Goal: Transaction & Acquisition: Purchase product/service

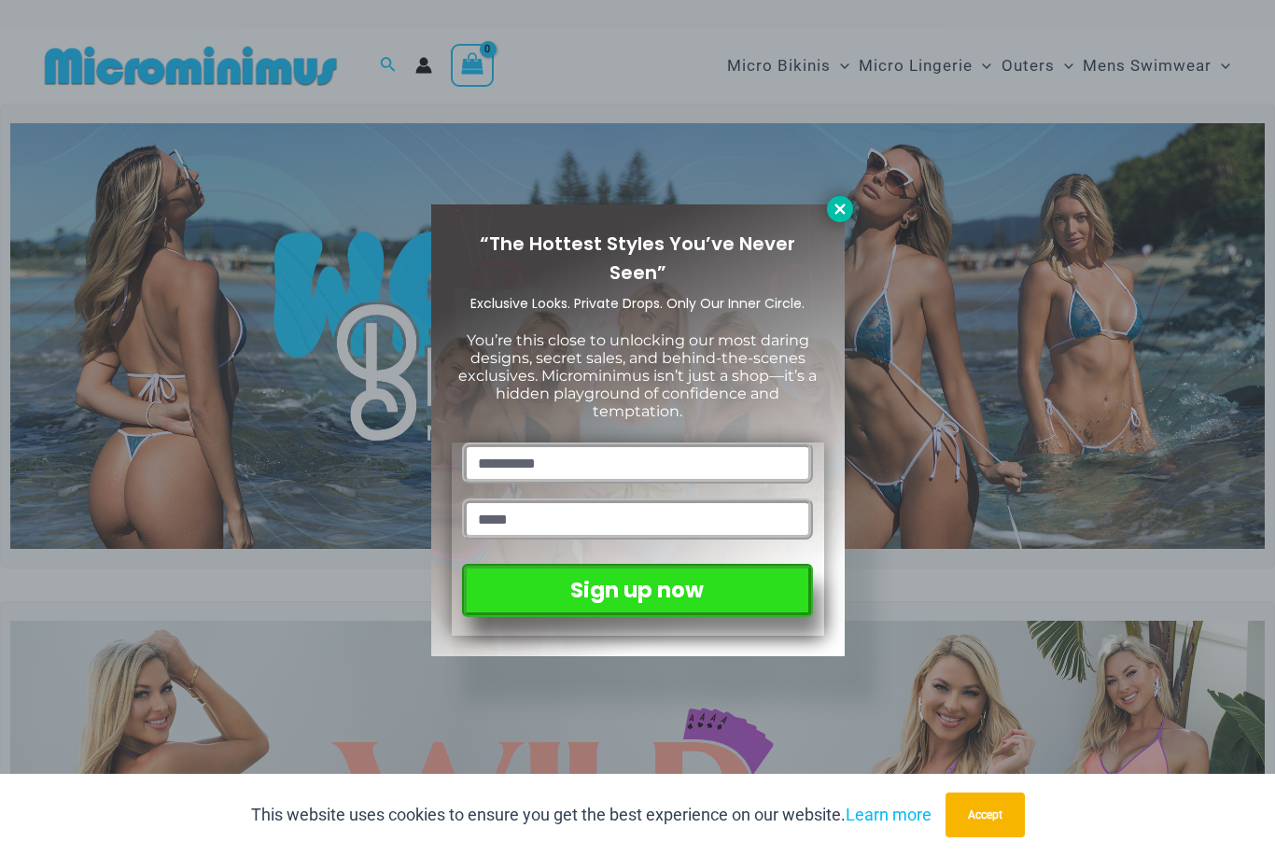
click at [840, 208] on icon at bounding box center [840, 209] width 10 height 10
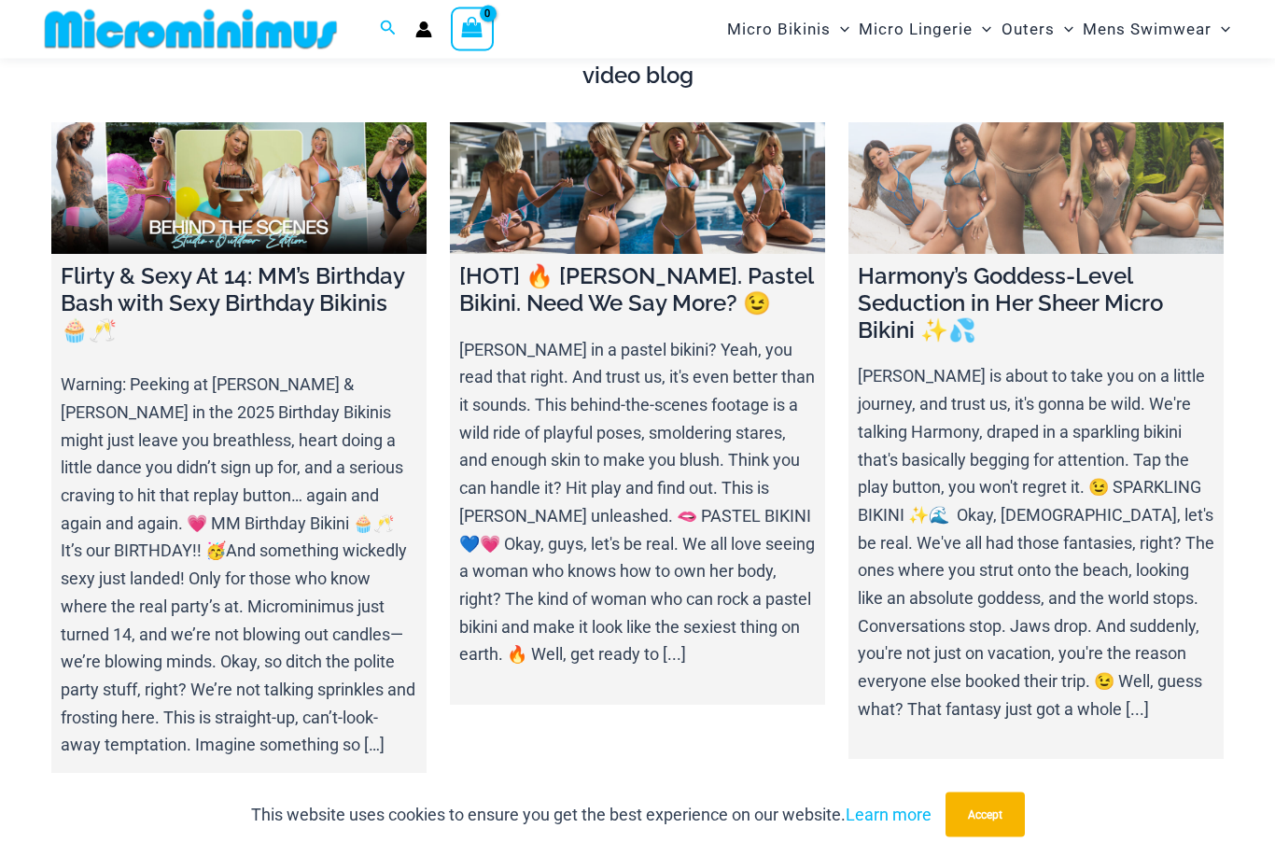
scroll to position [6298, 0]
click at [997, 127] on link at bounding box center [1036, 188] width 375 height 132
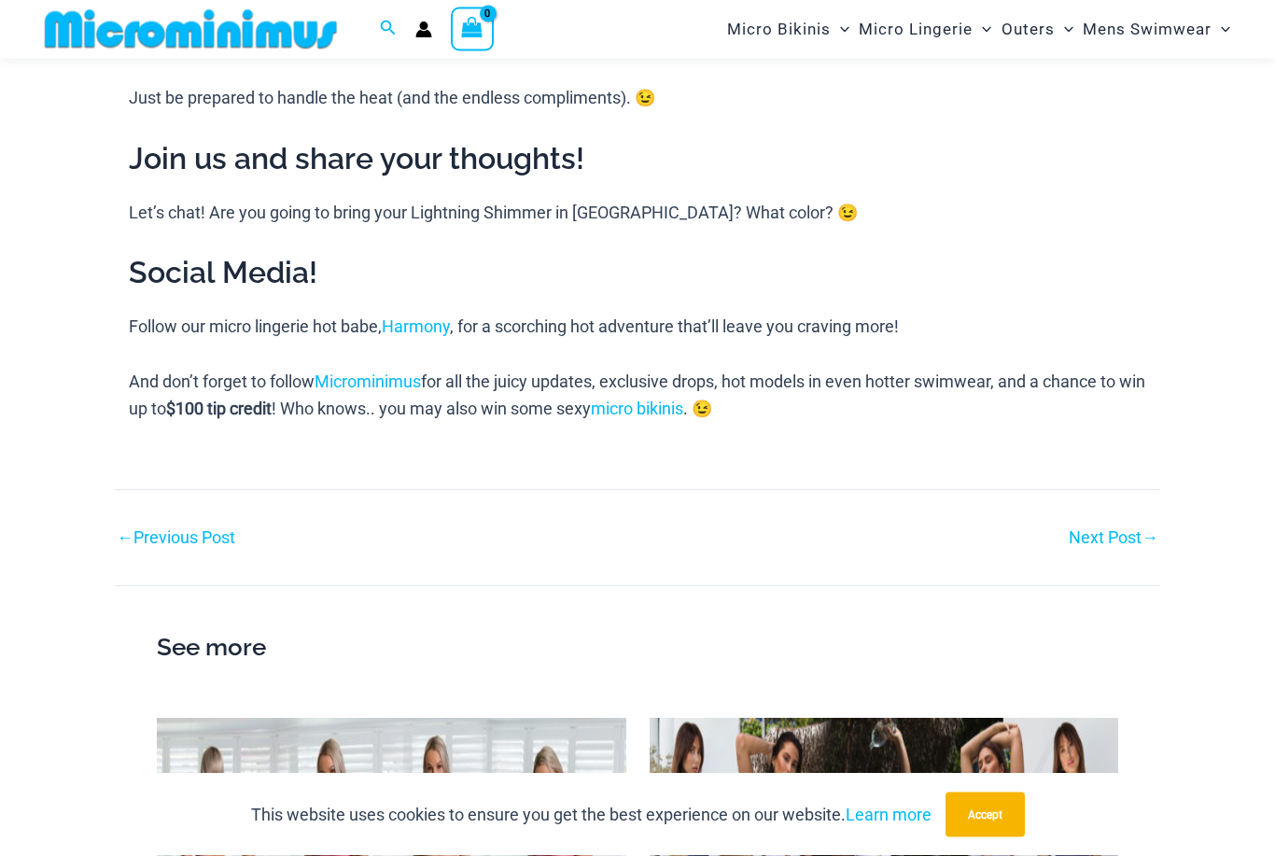
scroll to position [2063, 0]
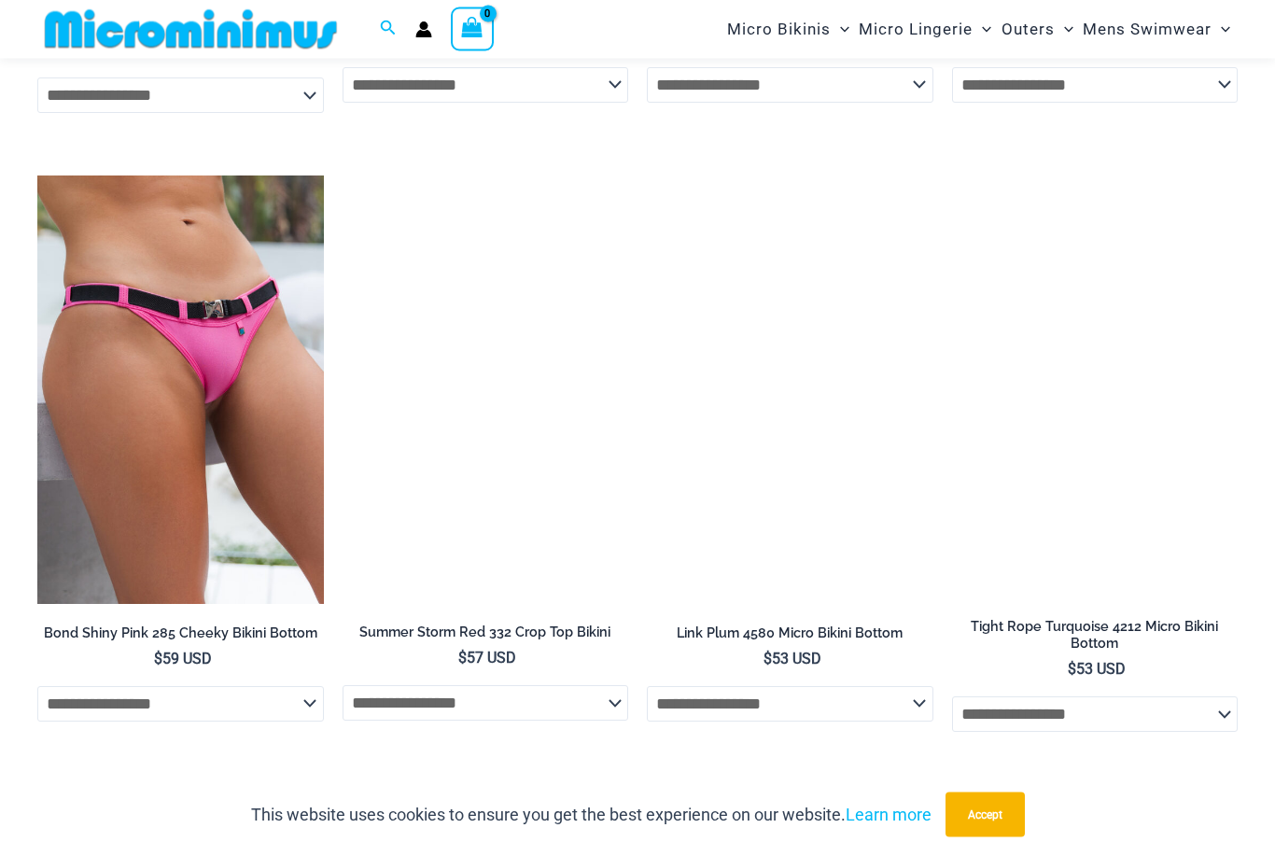
scroll to position [5449, 0]
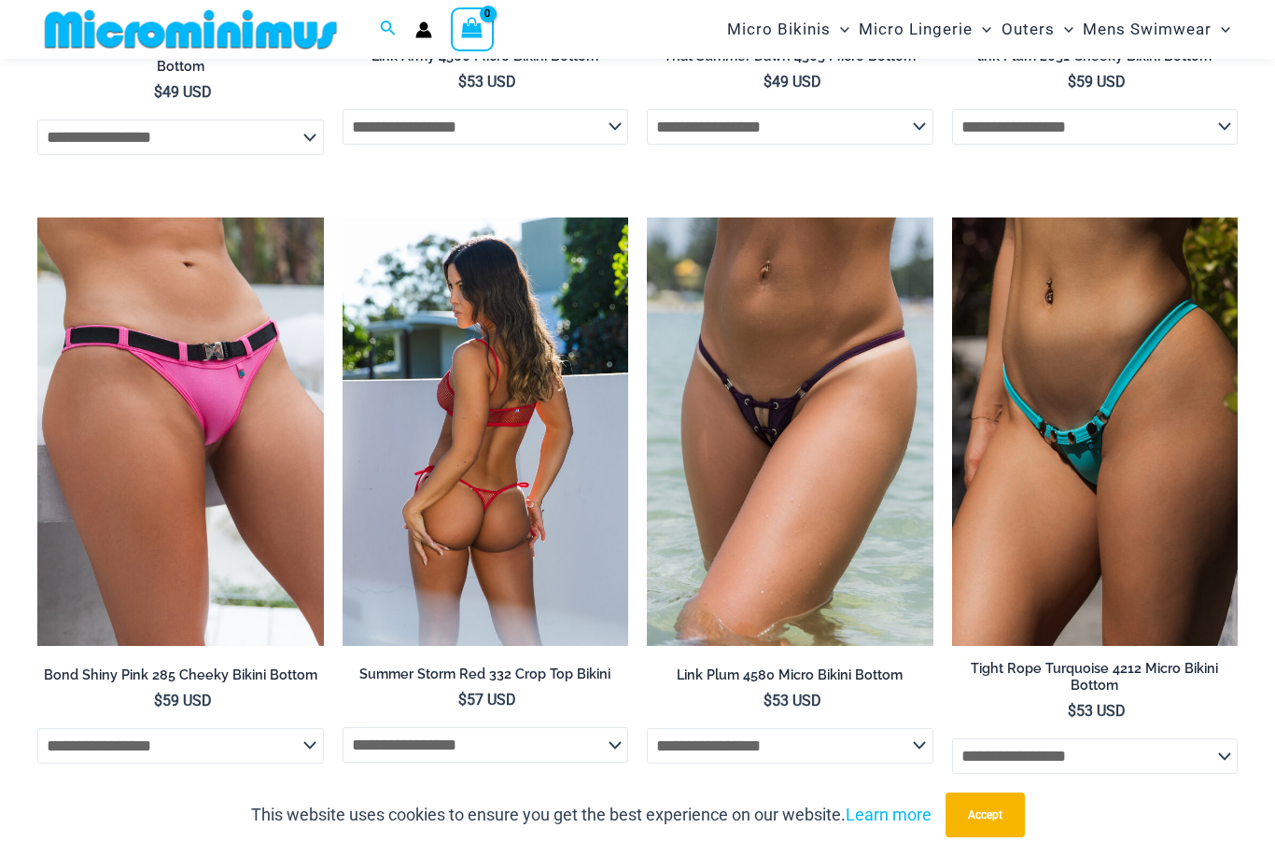
click at [485, 331] on img at bounding box center [486, 432] width 287 height 428
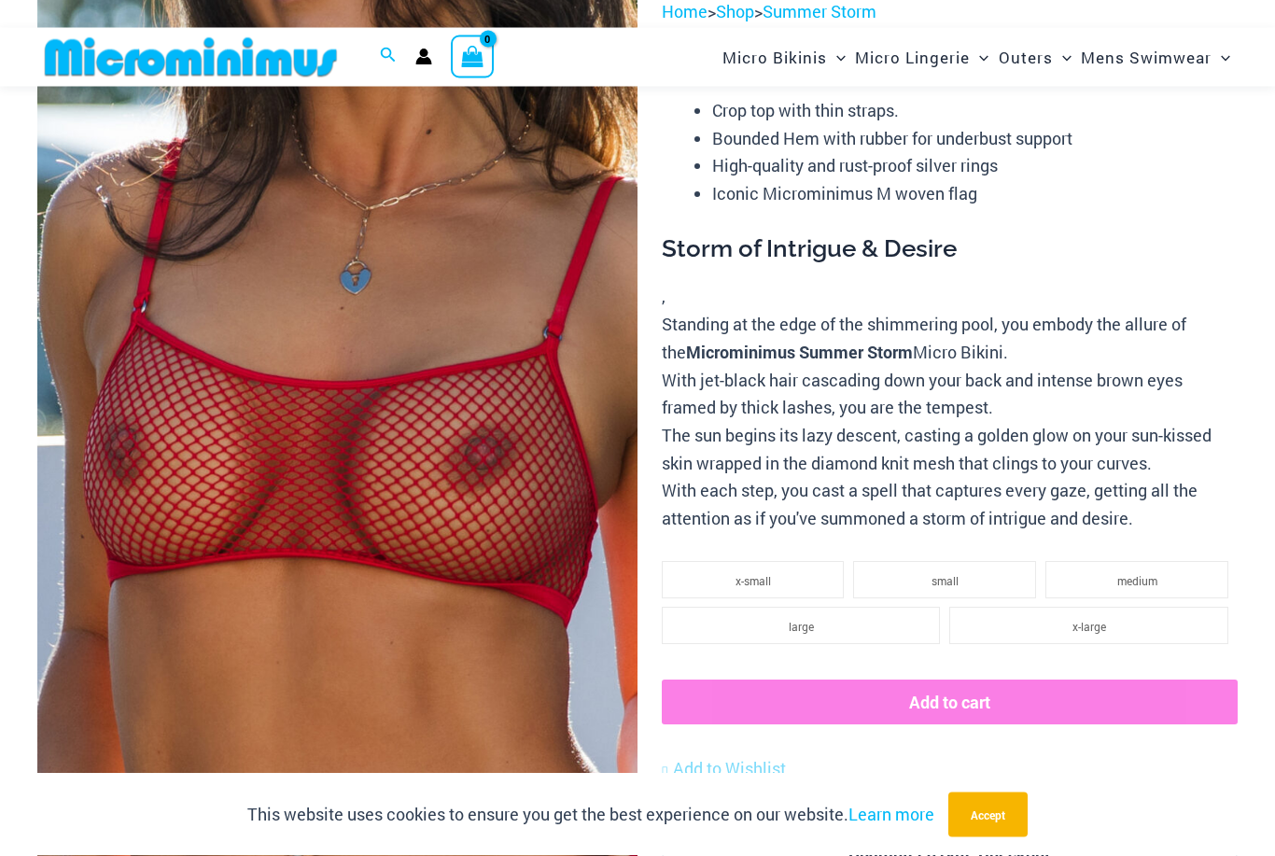
scroll to position [180, 0]
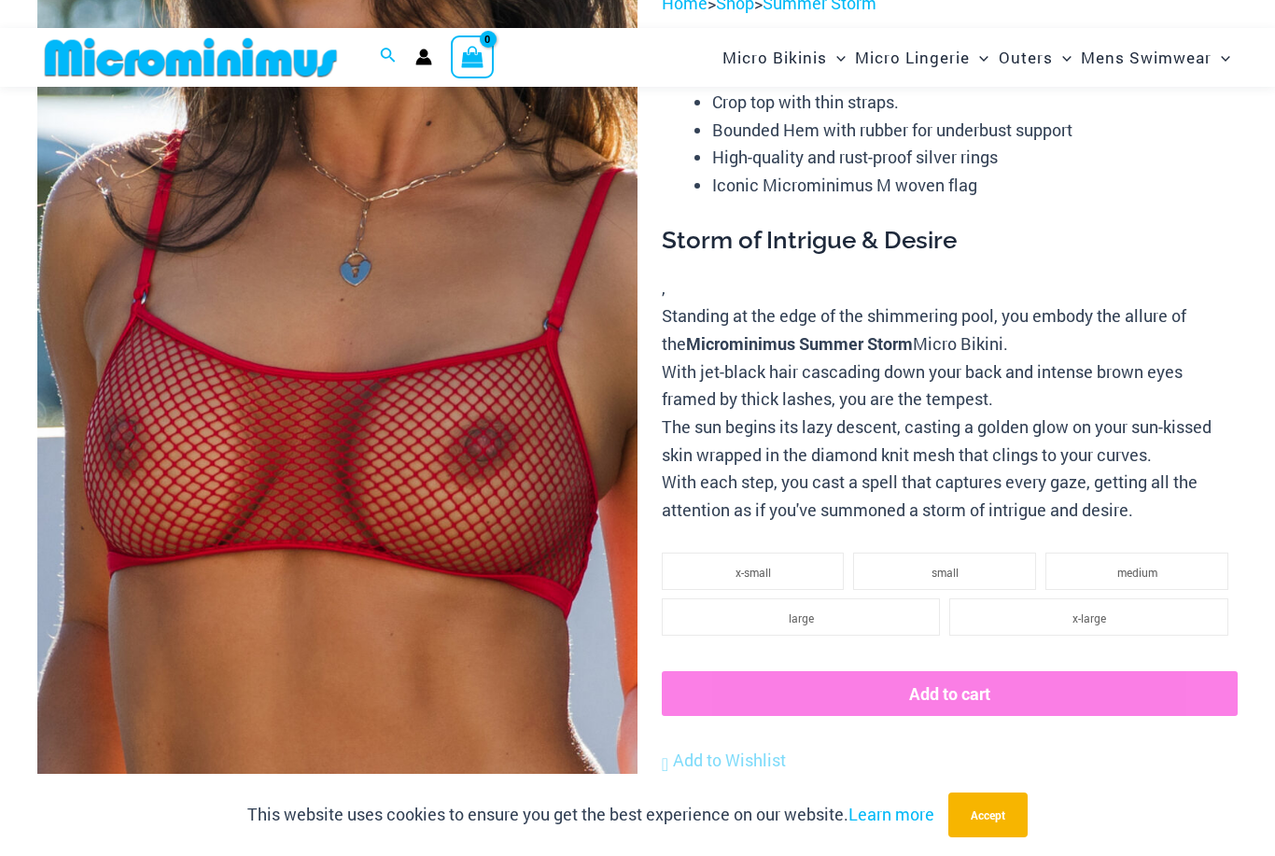
click at [486, 378] on img at bounding box center [337, 440] width 600 height 901
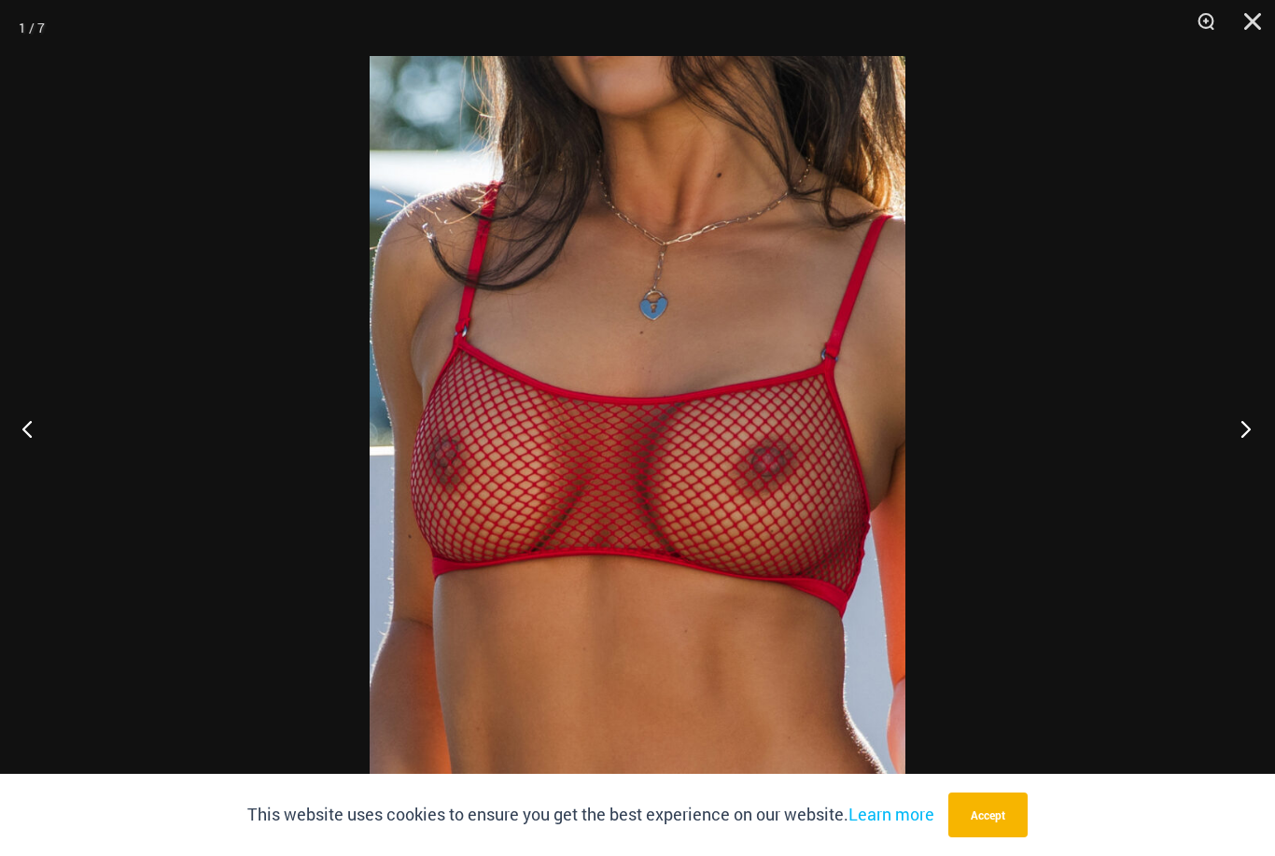
click at [1242, 459] on button "Next" at bounding box center [1240, 428] width 70 height 93
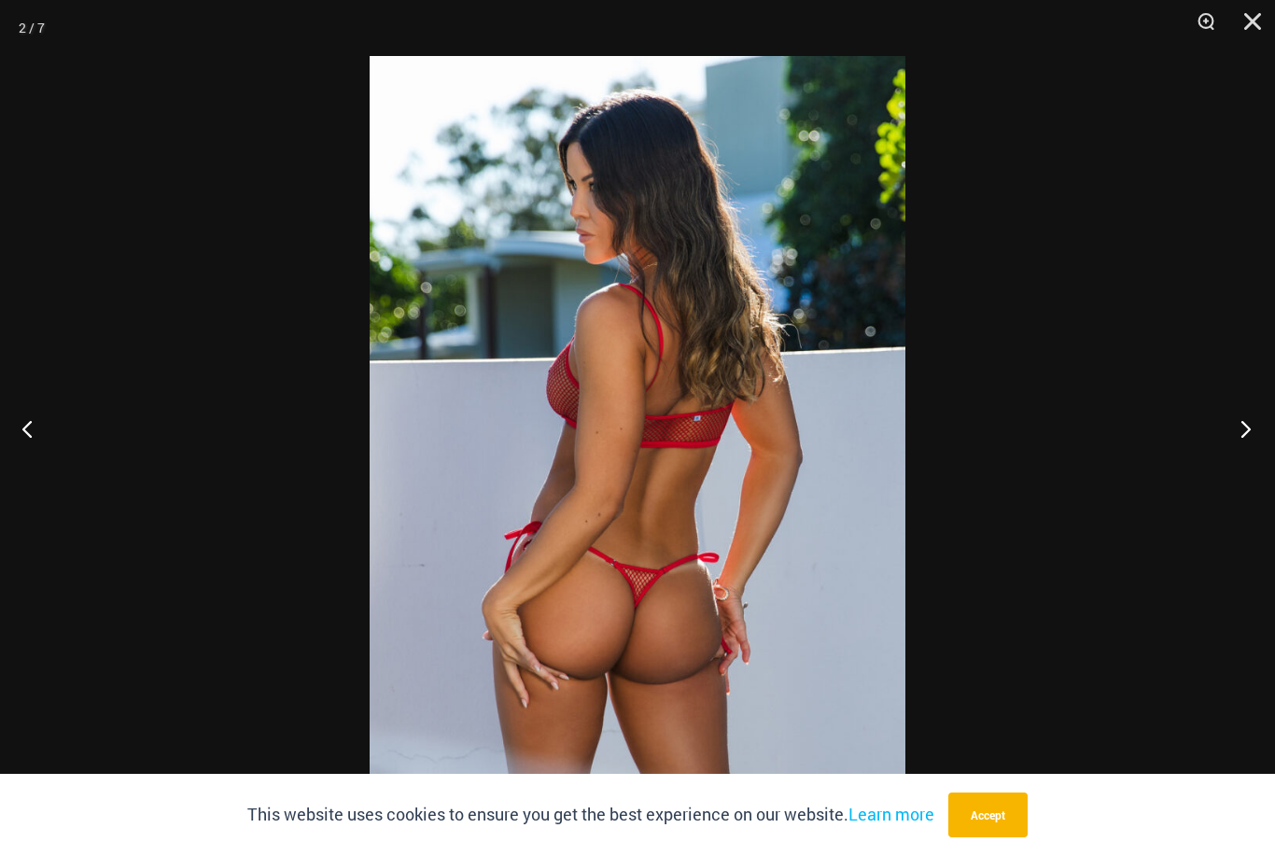
click at [1242, 459] on button "Next" at bounding box center [1240, 428] width 70 height 93
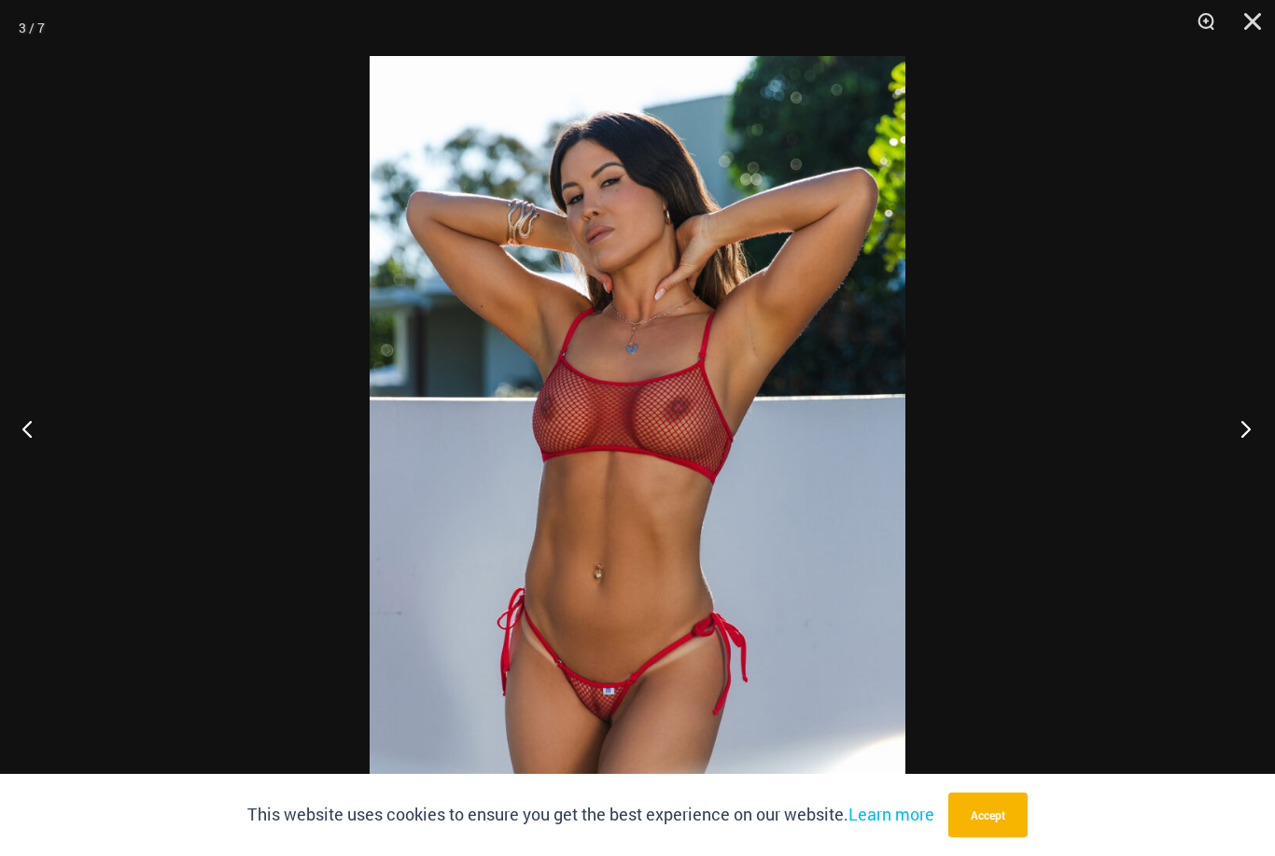
click at [1242, 459] on button "Next" at bounding box center [1240, 428] width 70 height 93
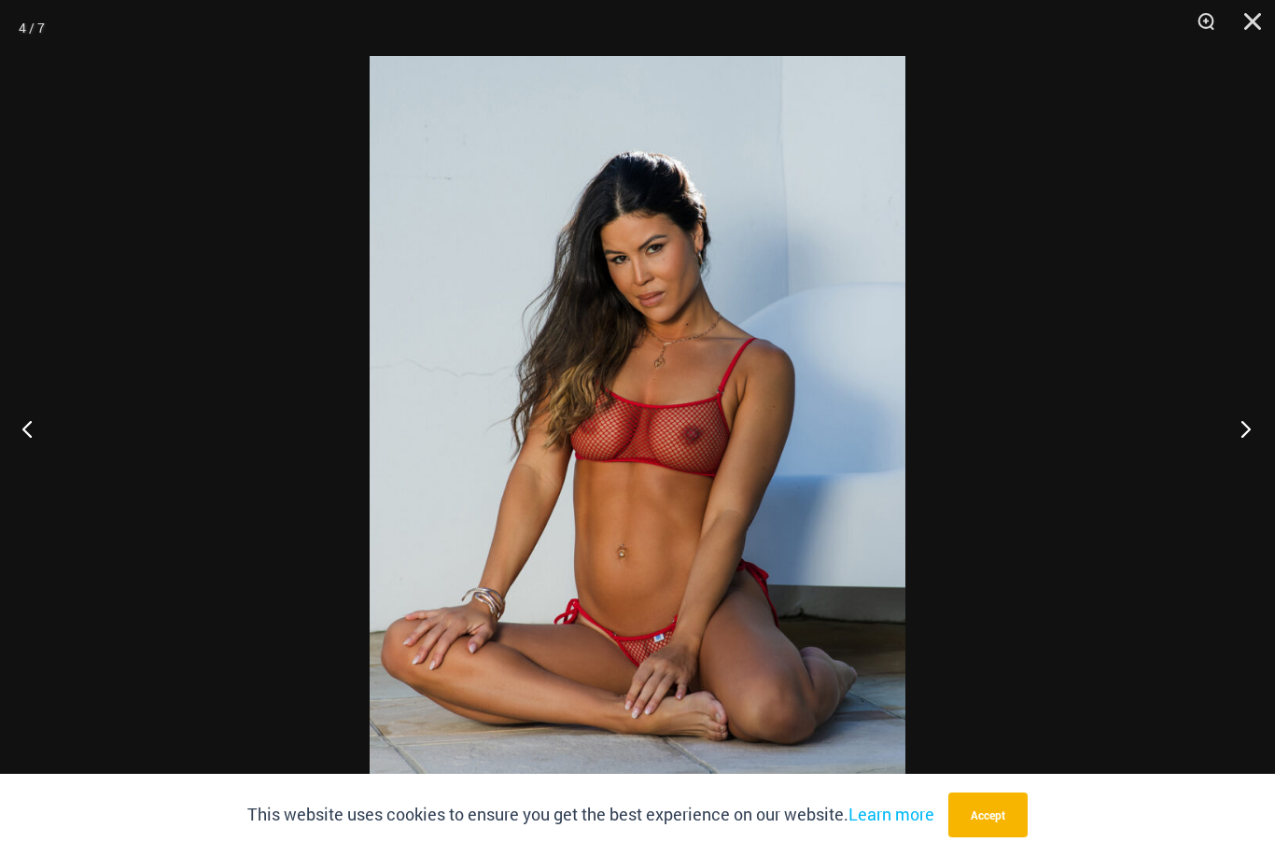
click at [1242, 459] on button "Next" at bounding box center [1240, 428] width 70 height 93
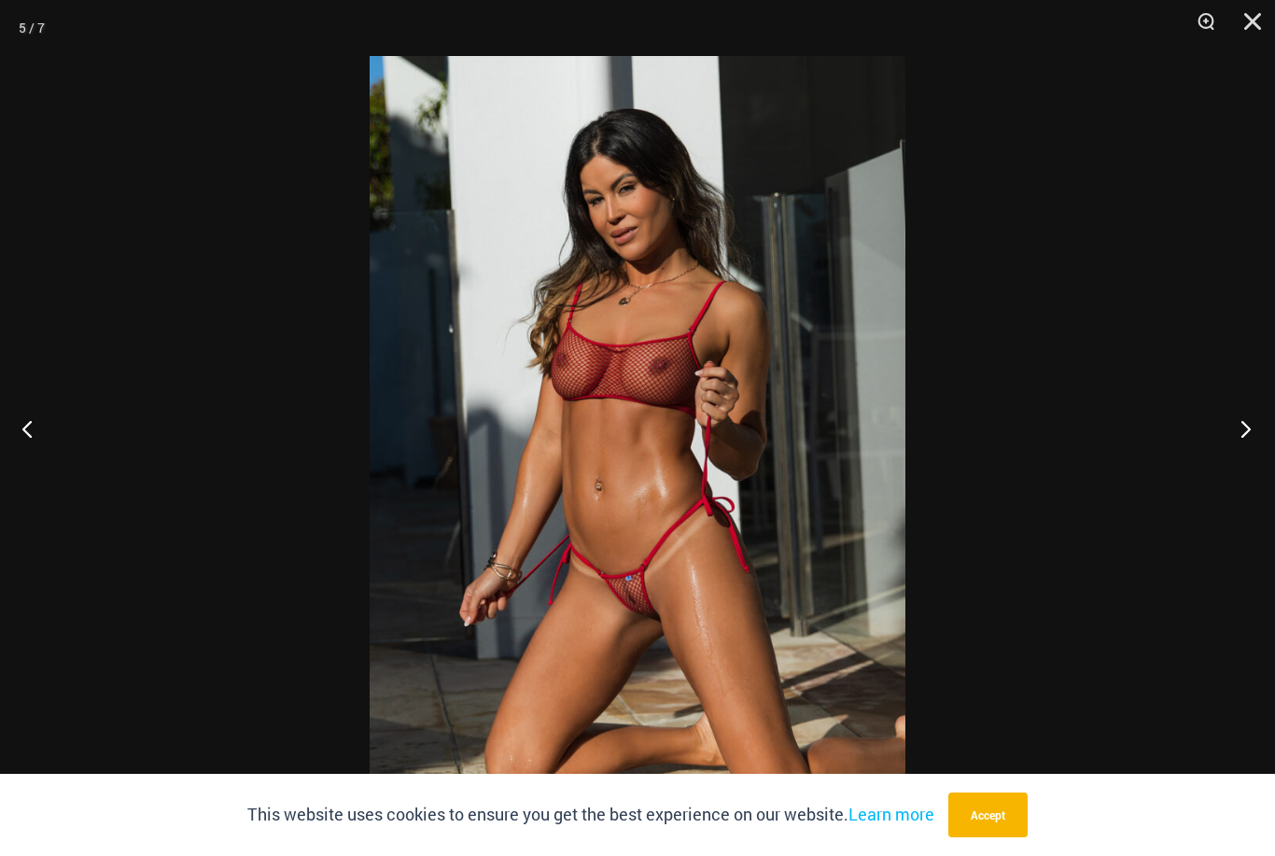
click at [1242, 460] on button "Next" at bounding box center [1240, 428] width 70 height 93
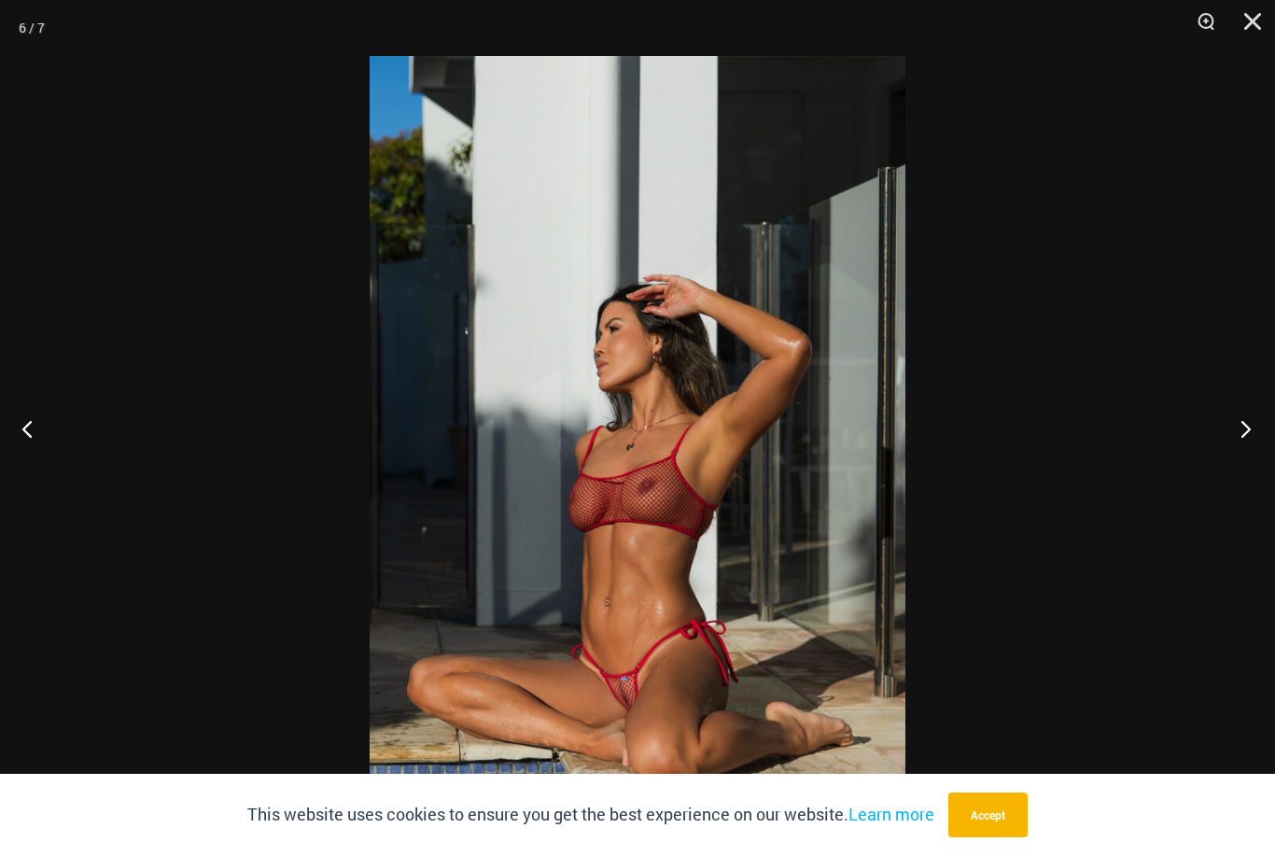
click at [1242, 459] on button "Next" at bounding box center [1240, 428] width 70 height 93
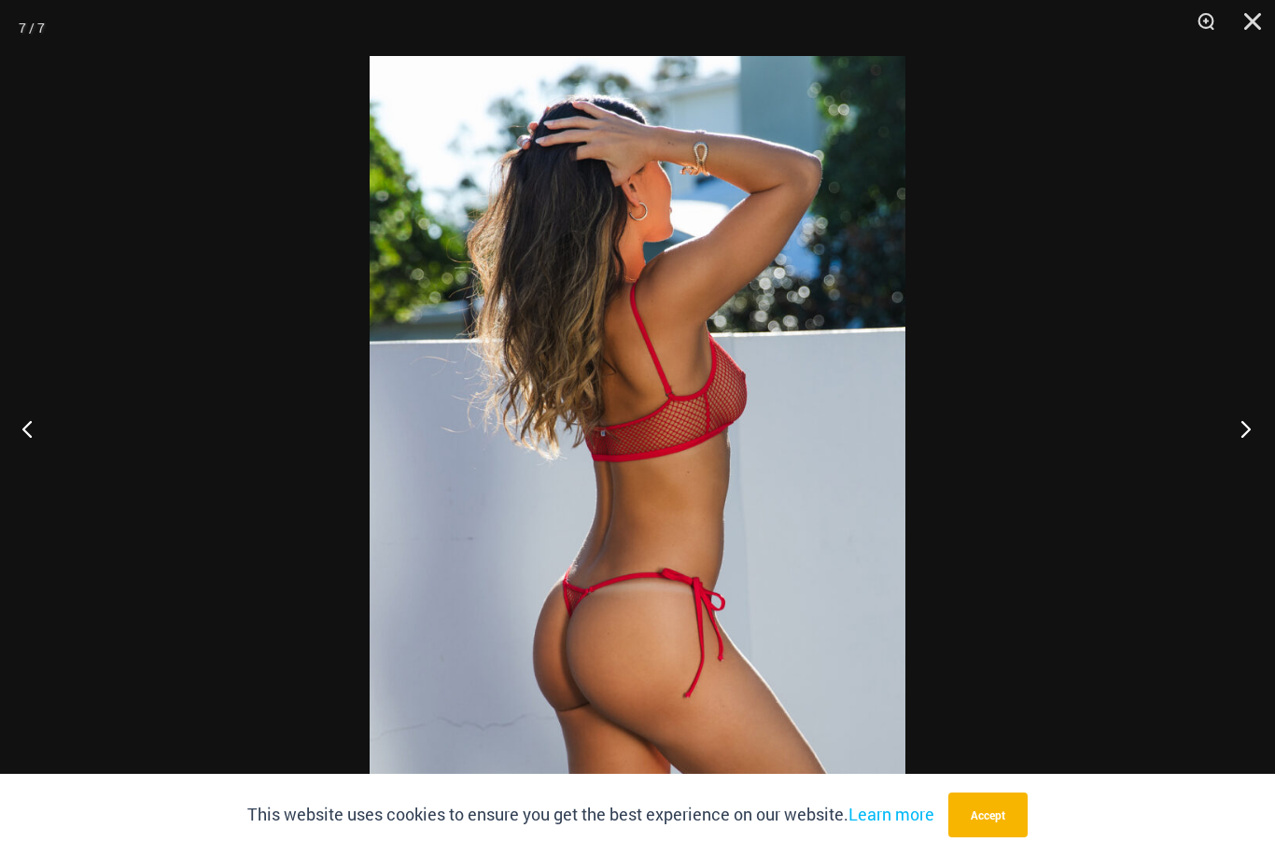
click at [1242, 459] on button "Next" at bounding box center [1240, 428] width 70 height 93
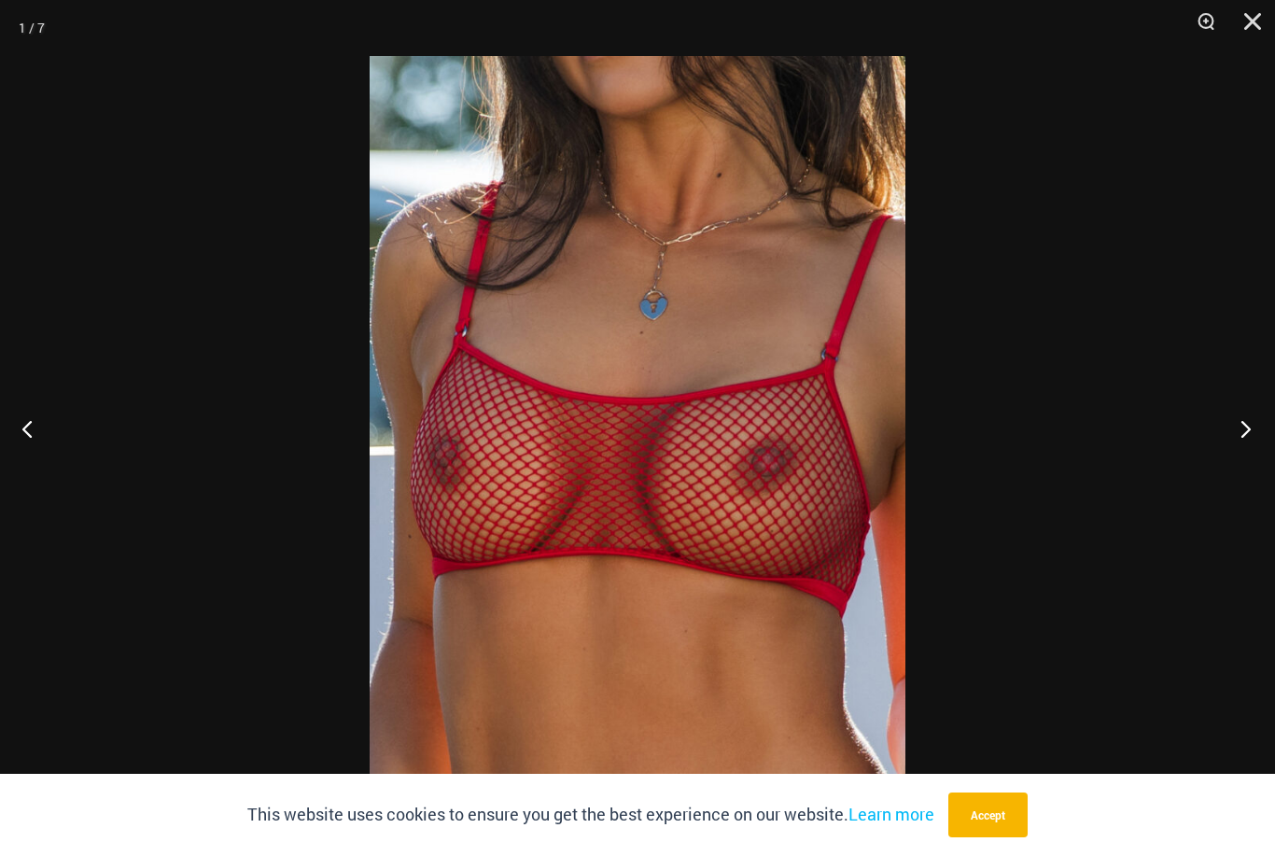
click at [1242, 459] on button "Next" at bounding box center [1240, 428] width 70 height 93
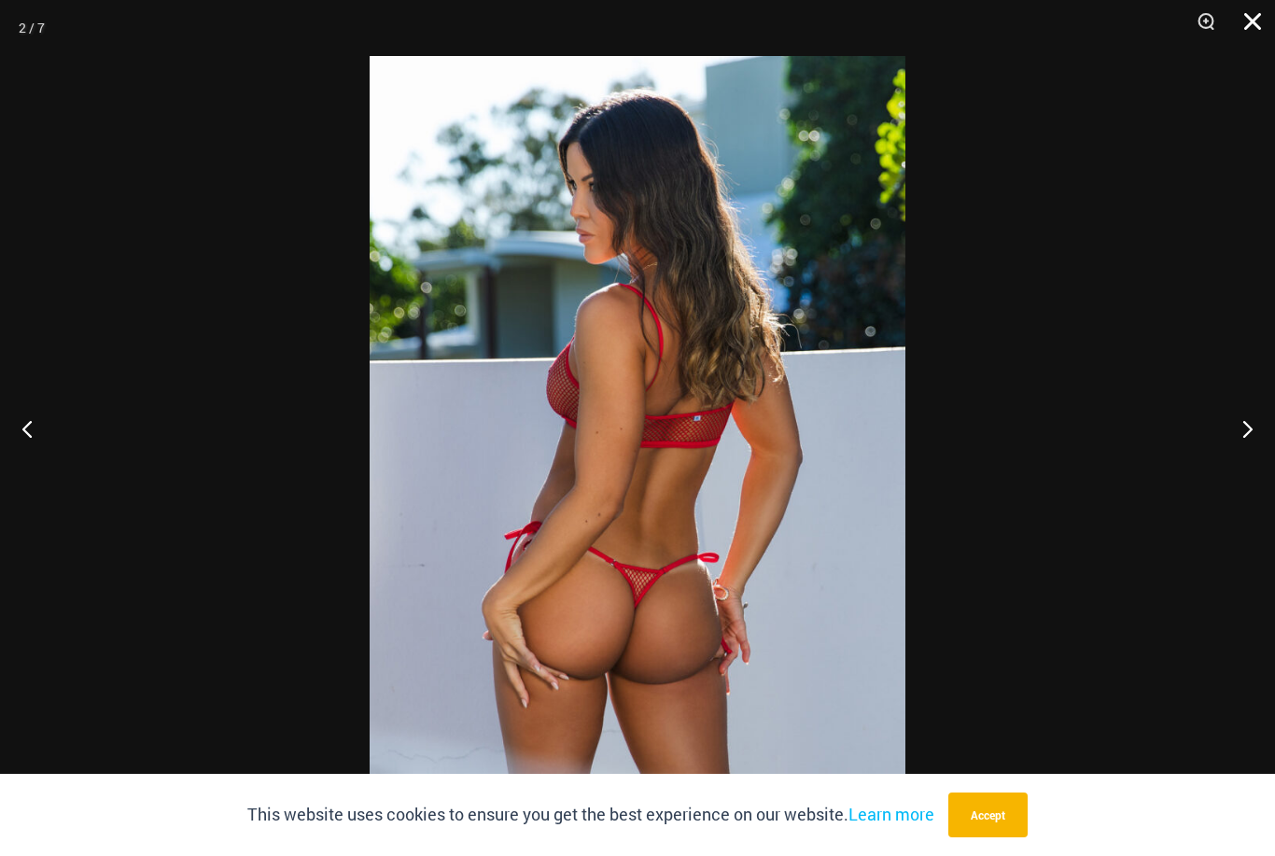
click at [1253, 23] on button "Close" at bounding box center [1246, 28] width 47 height 56
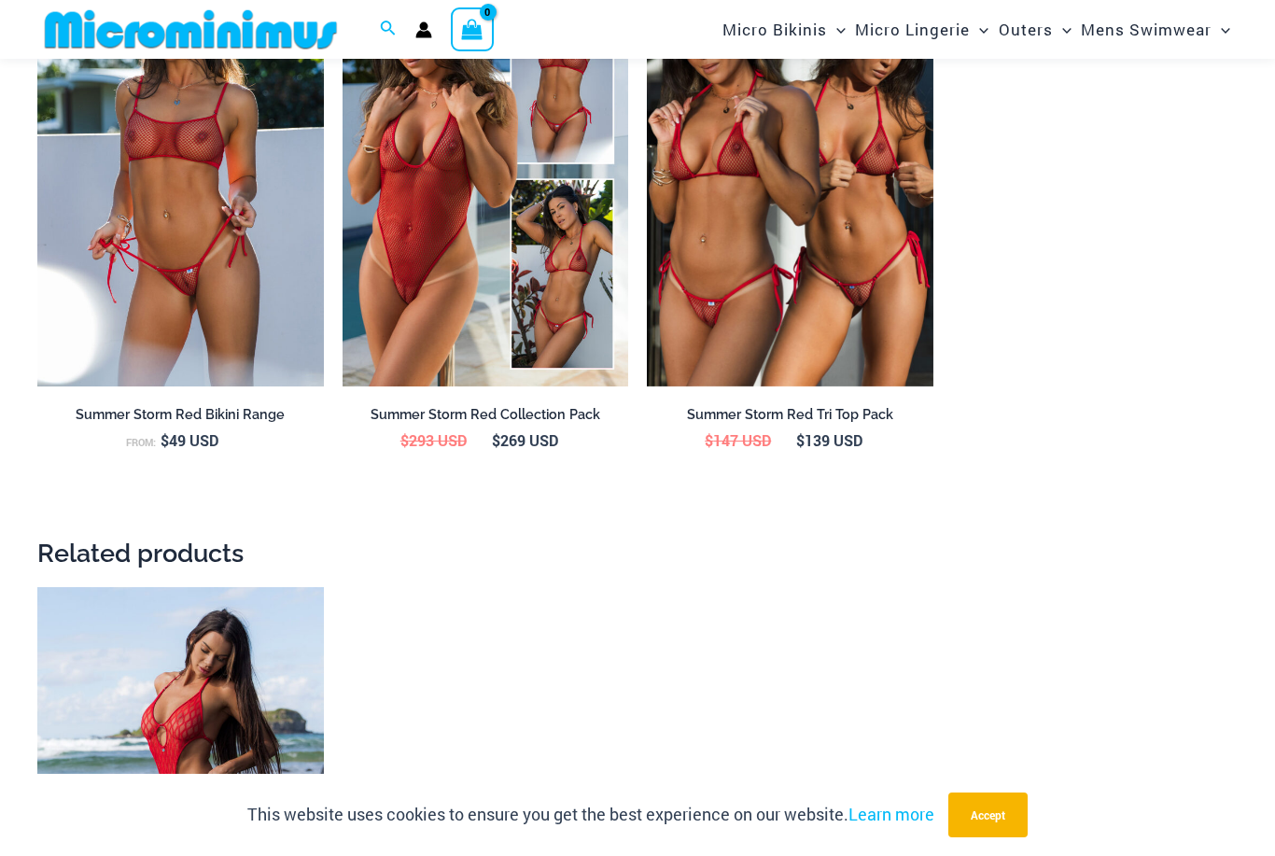
scroll to position [1778, 0]
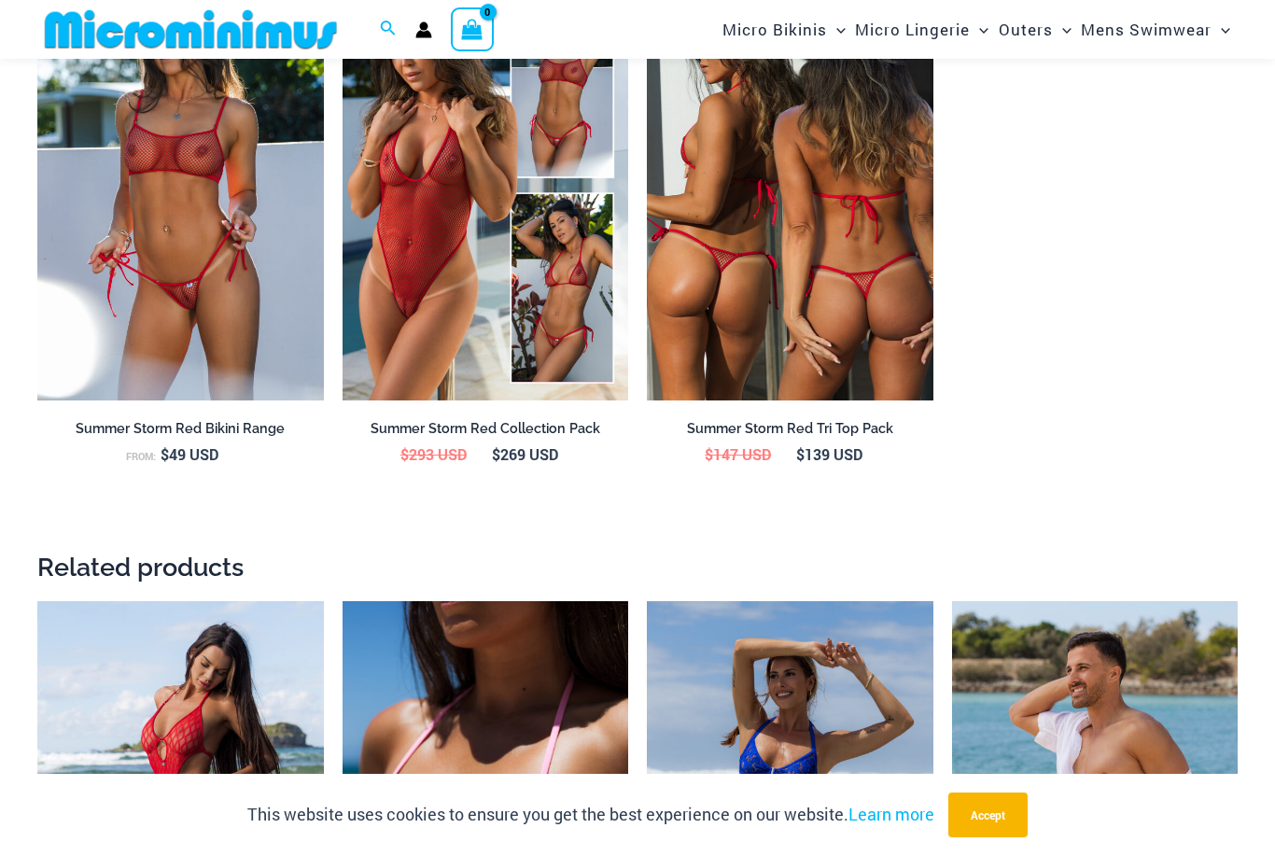
click at [712, 195] on img at bounding box center [790, 185] width 287 height 429
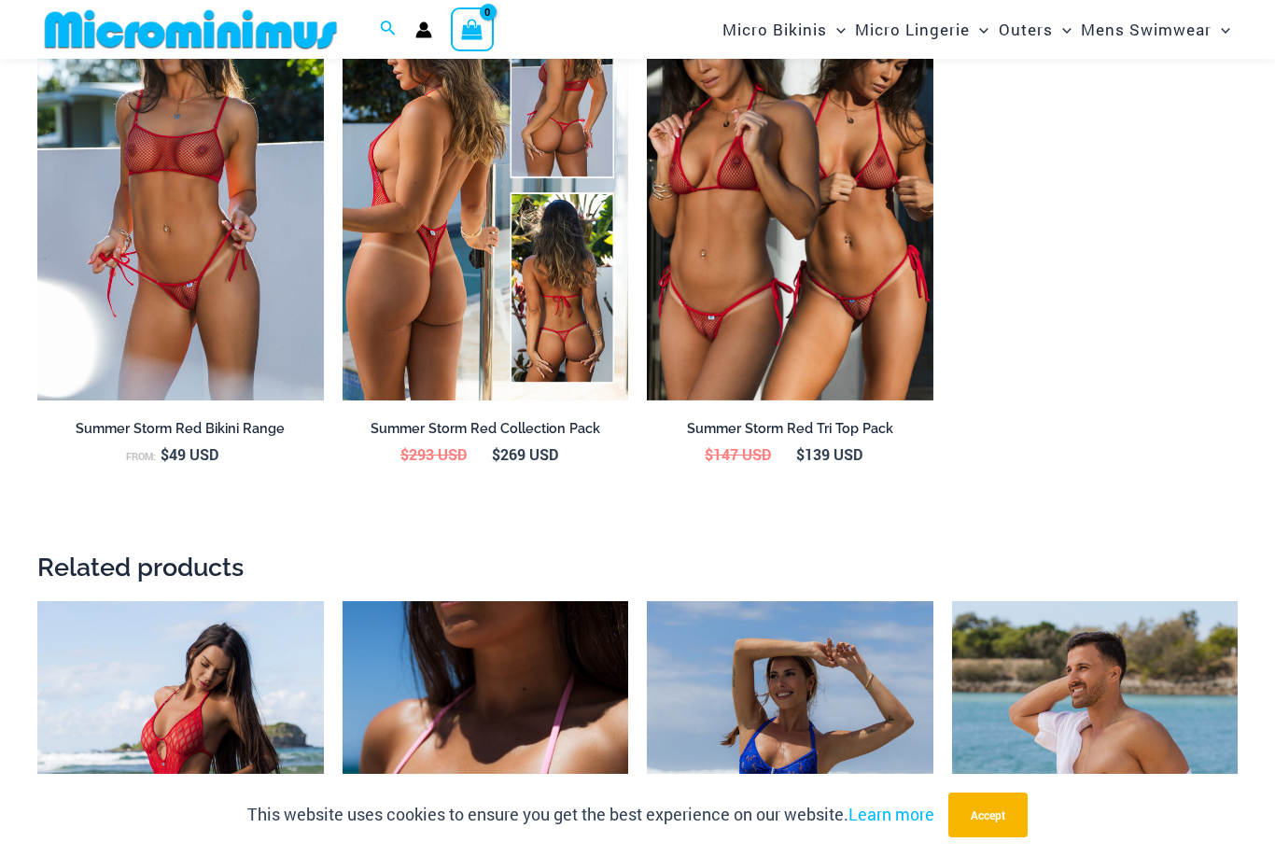
click at [491, 191] on img at bounding box center [486, 185] width 287 height 429
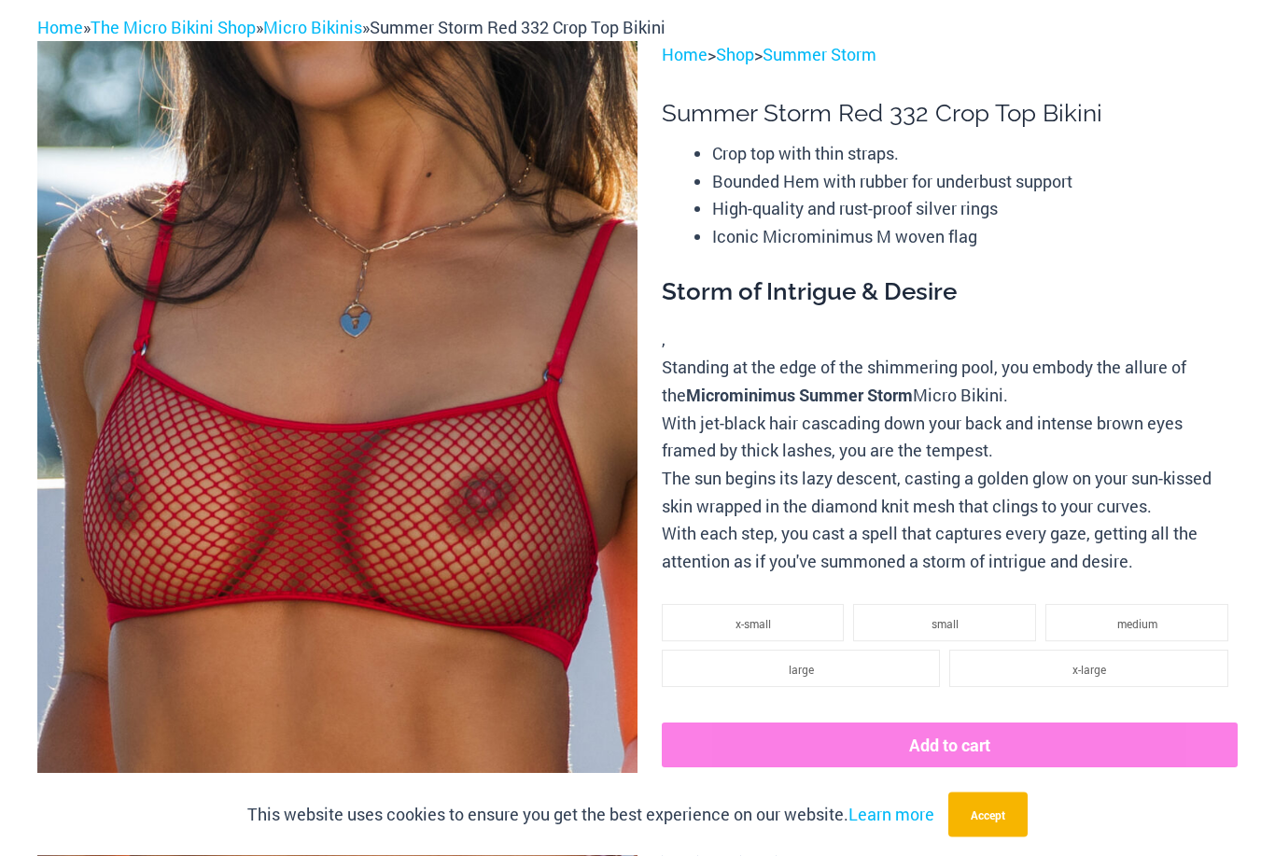
scroll to position [0, 0]
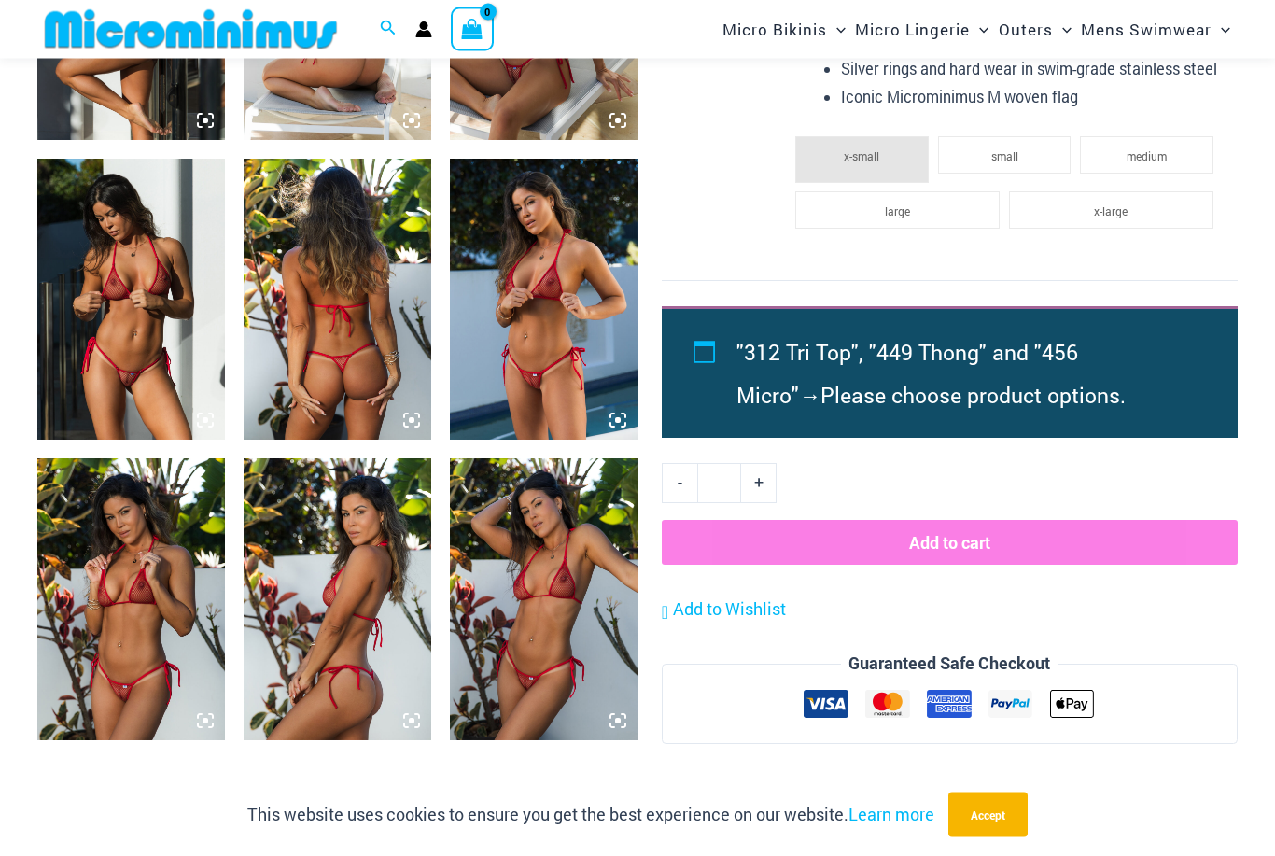
scroll to position [1532, 0]
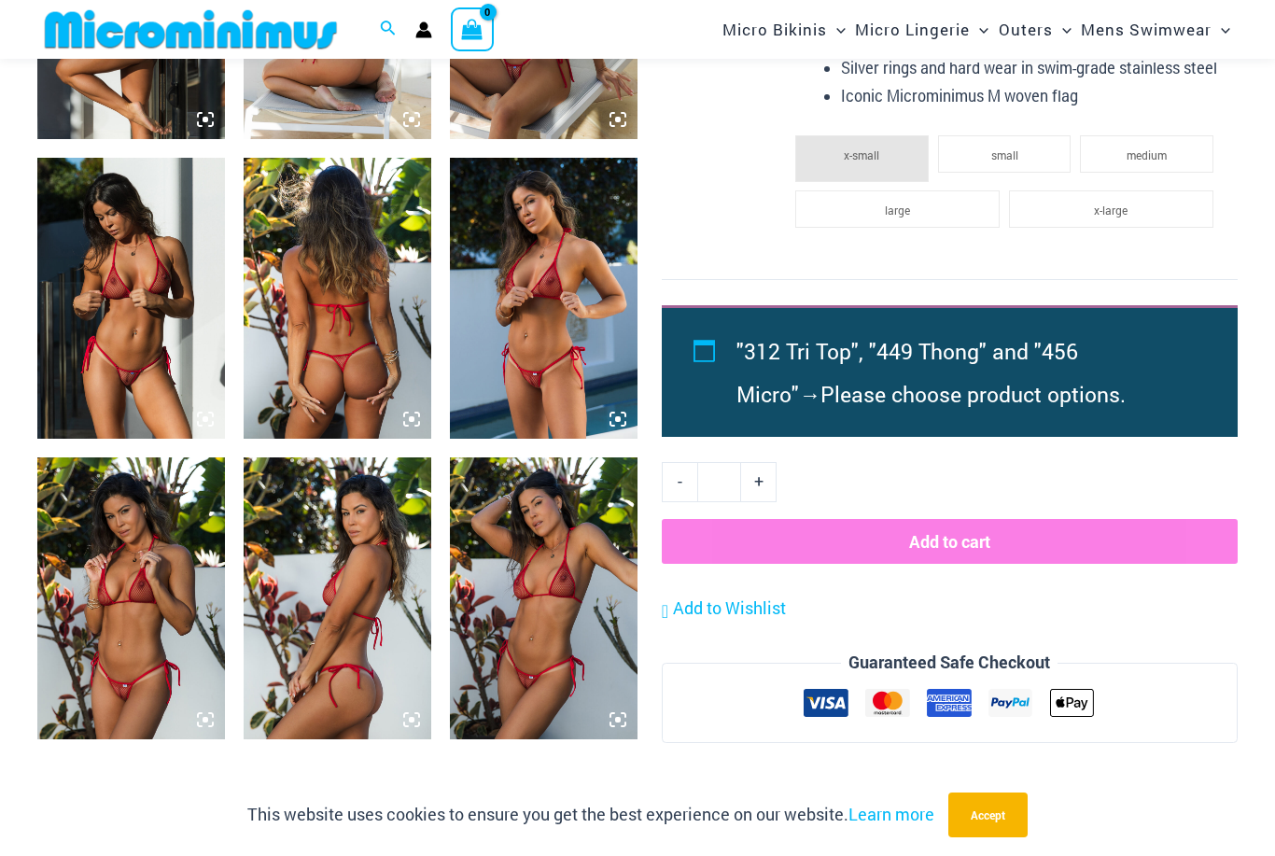
click at [111, 269] on img at bounding box center [131, 298] width 188 height 281
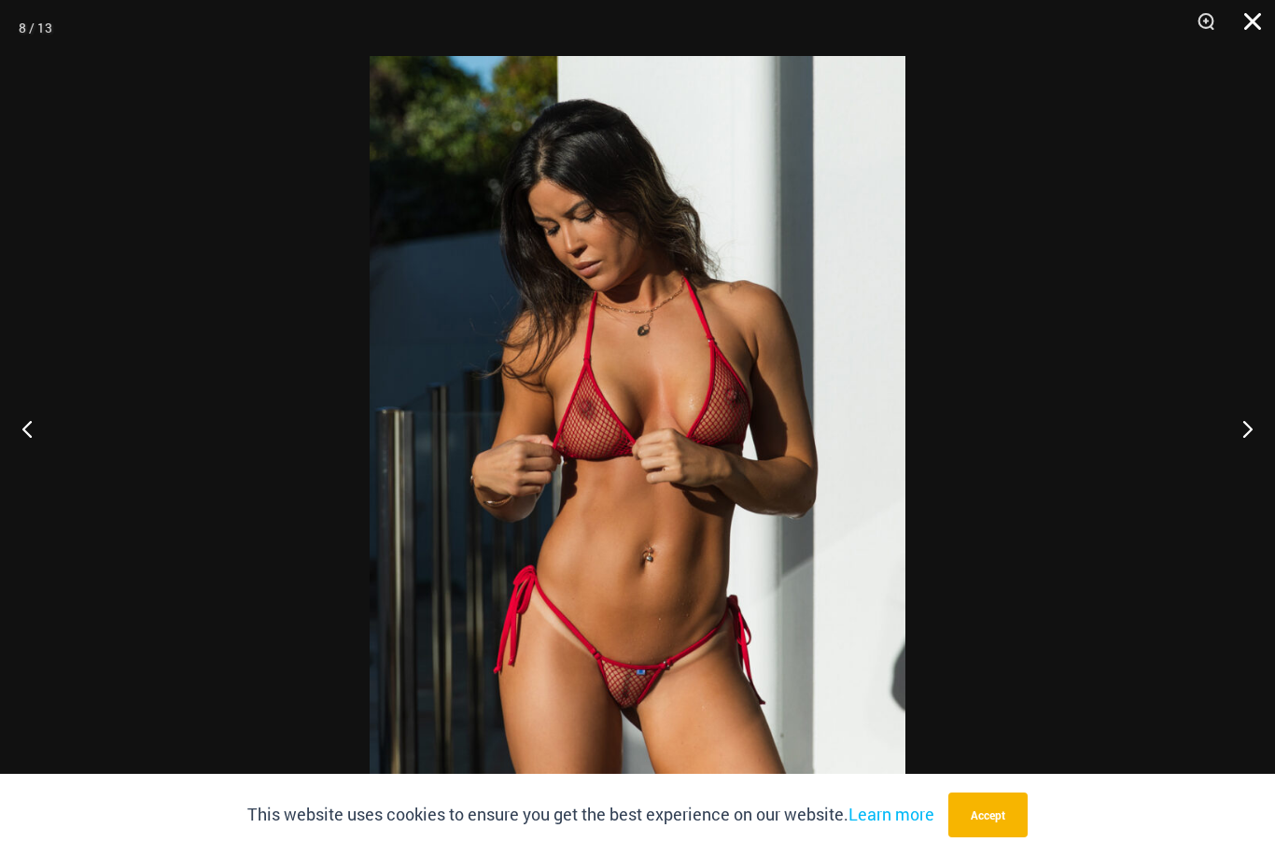
click at [1257, 27] on button "Close" at bounding box center [1246, 28] width 47 height 56
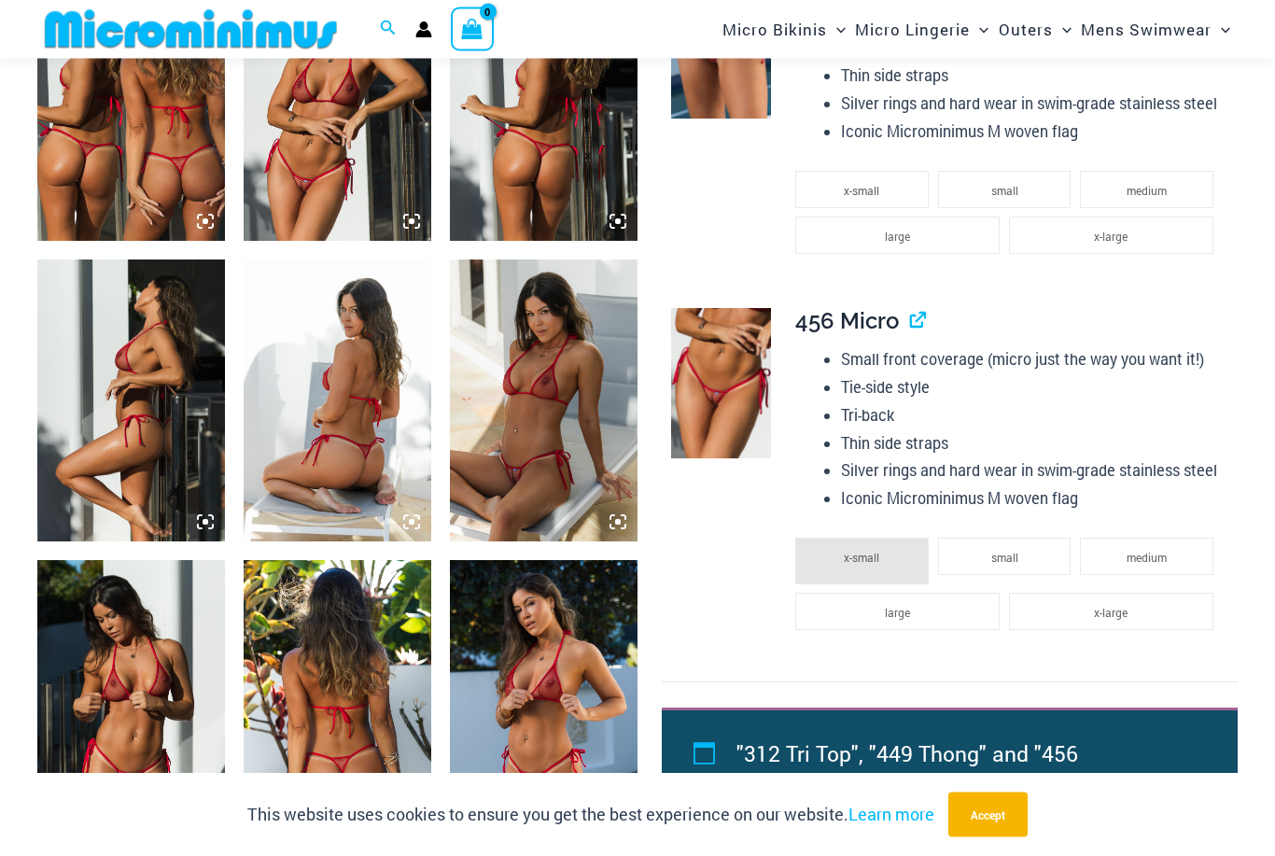
scroll to position [1045, 0]
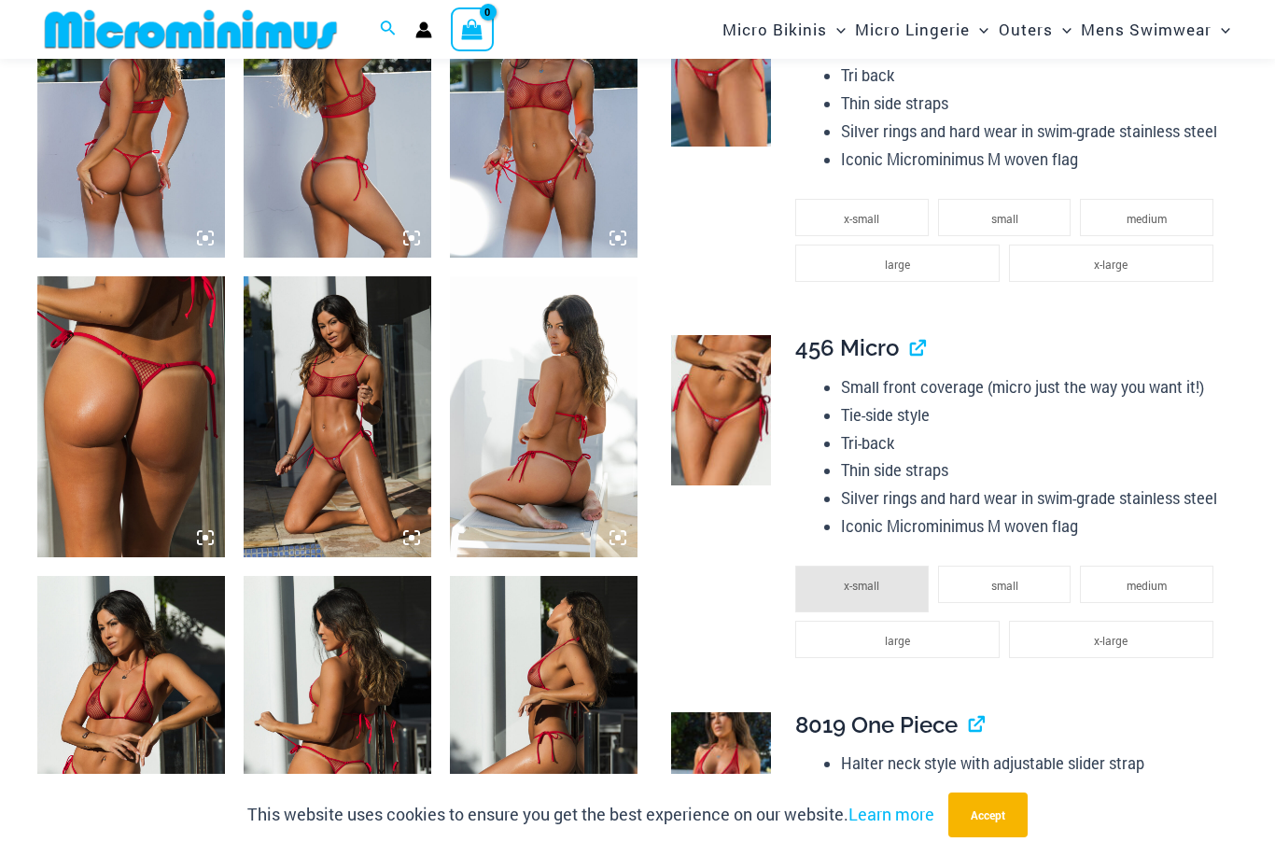
scroll to position [1366, 0]
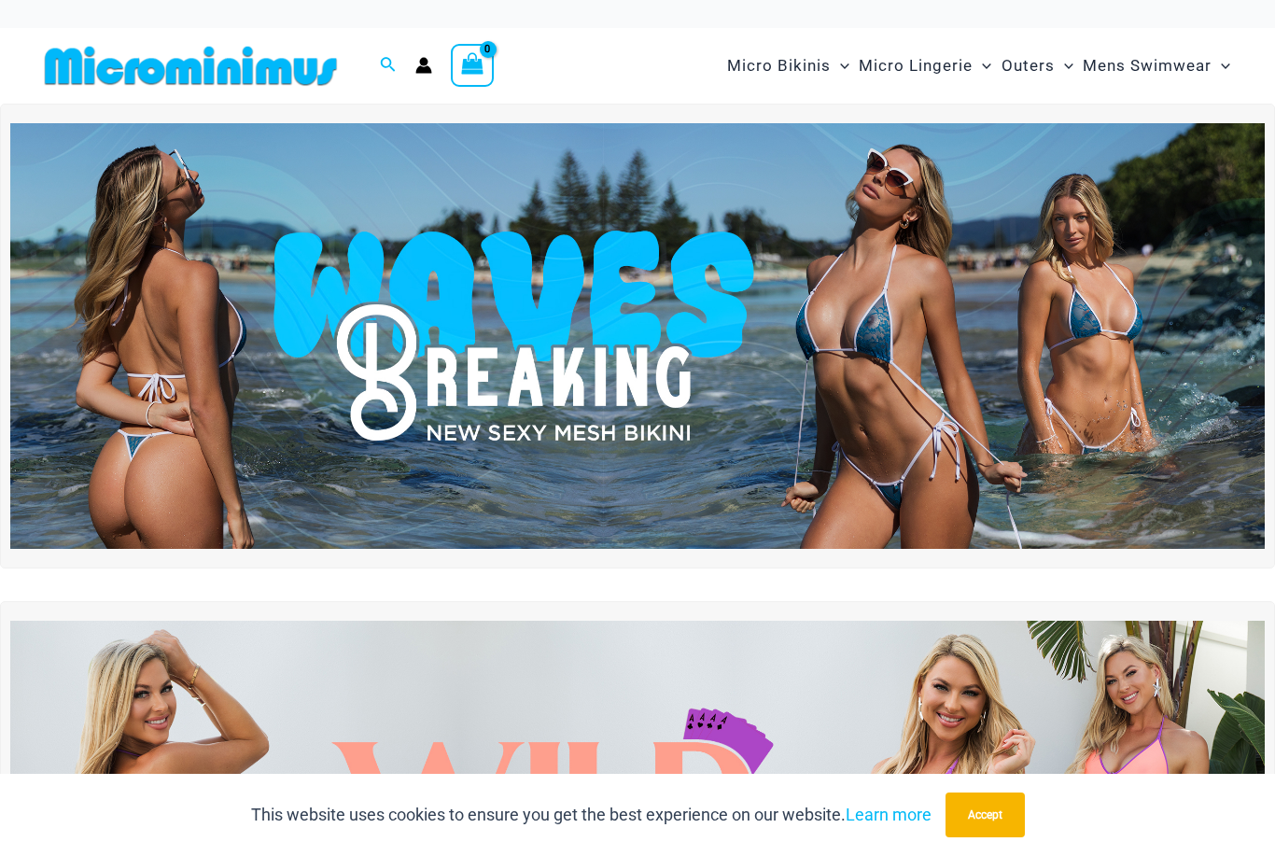
click at [372, 280] on img at bounding box center [637, 336] width 1255 height 427
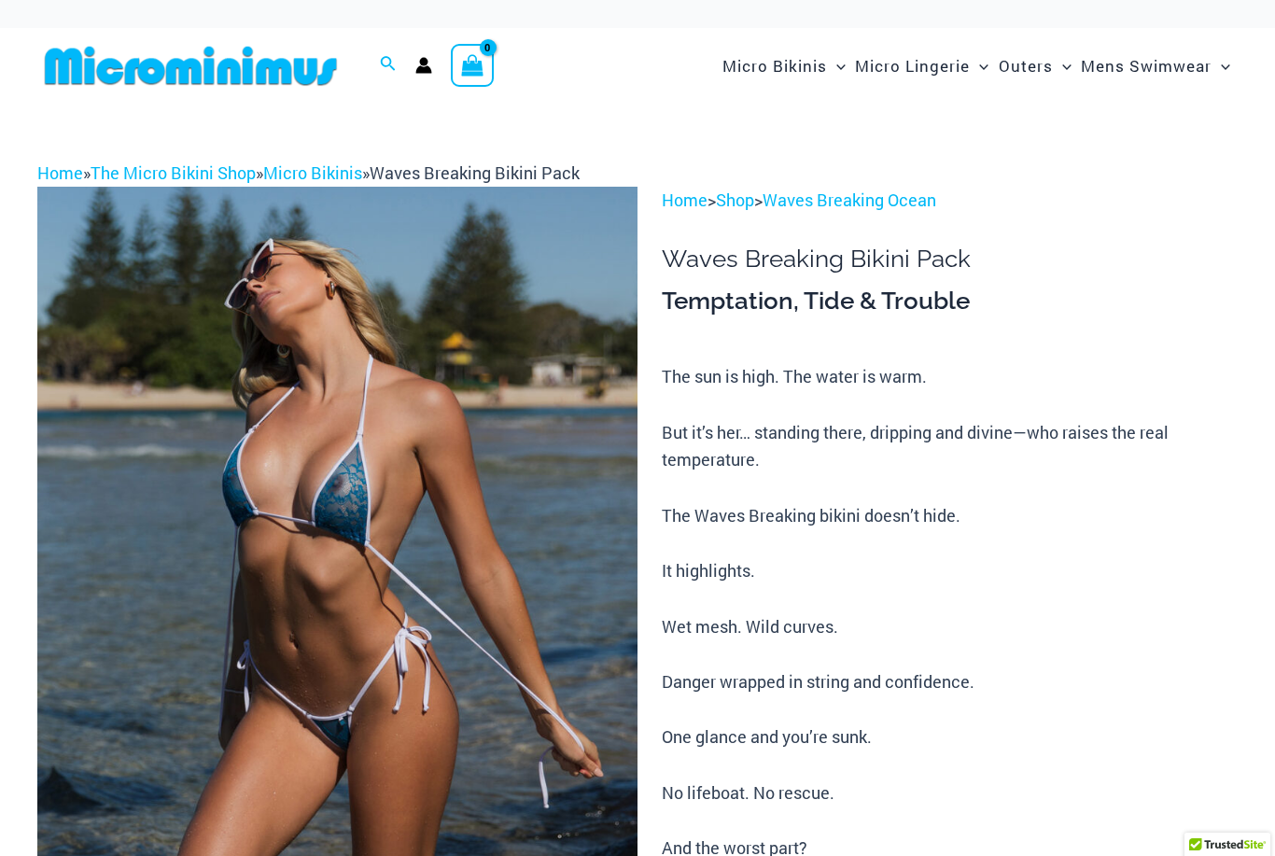
click at [280, 414] on img at bounding box center [337, 637] width 600 height 901
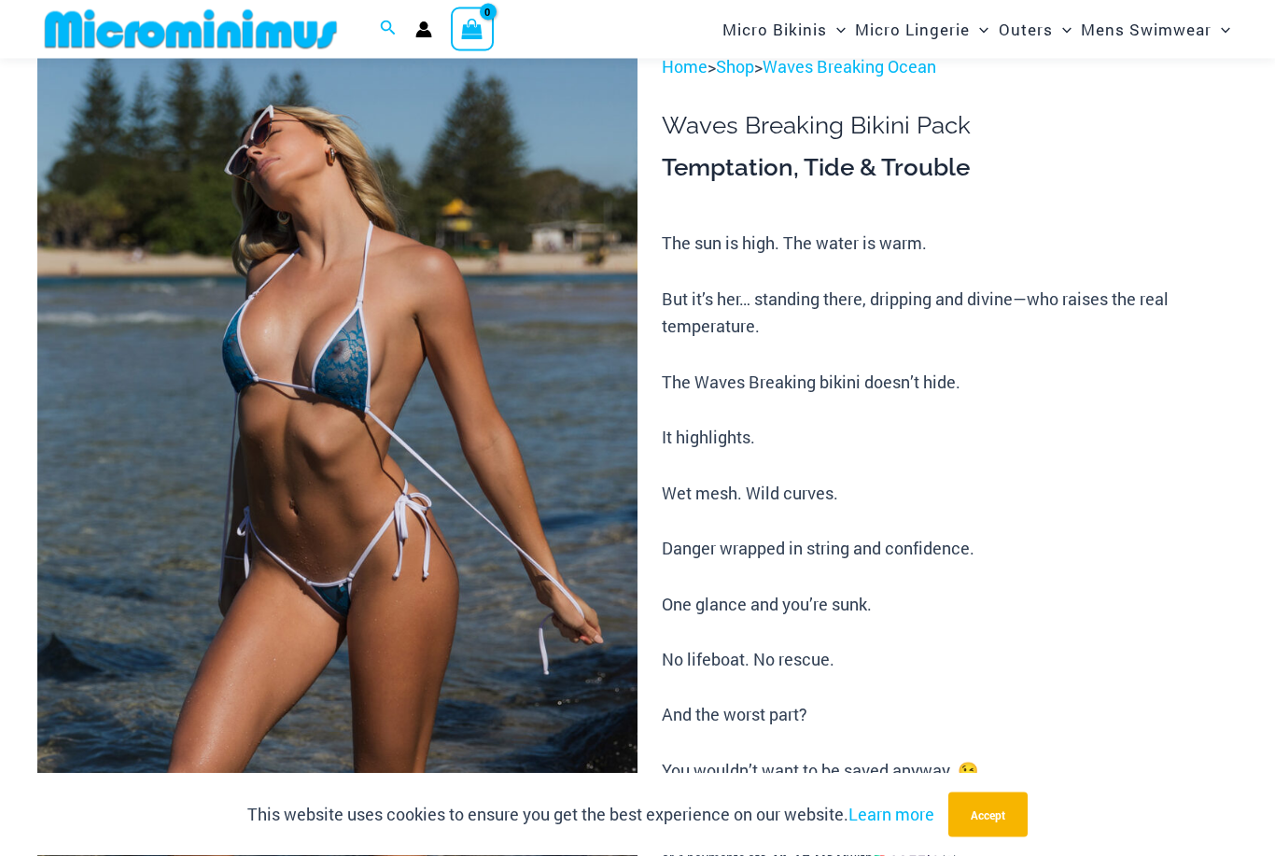
scroll to position [189, 0]
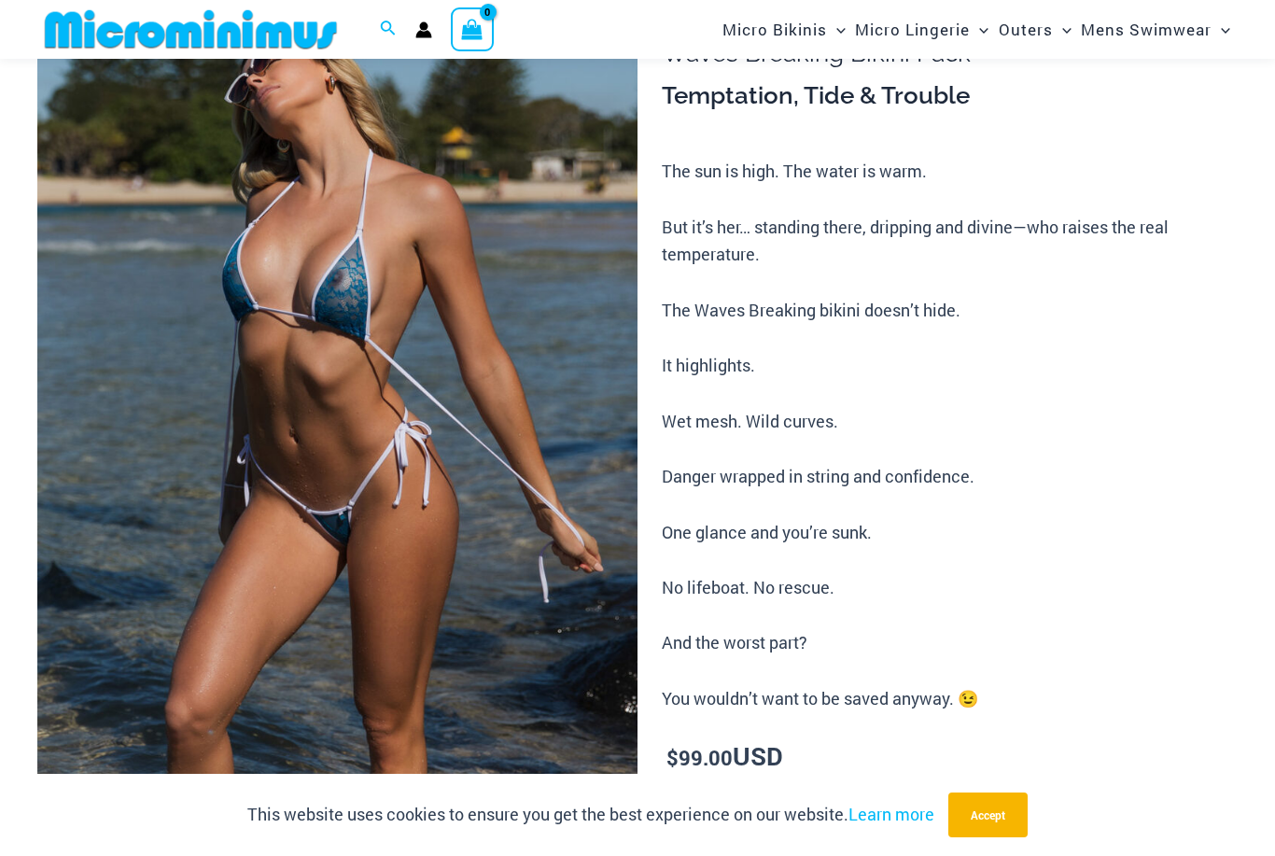
click at [279, 432] on img at bounding box center [337, 431] width 600 height 901
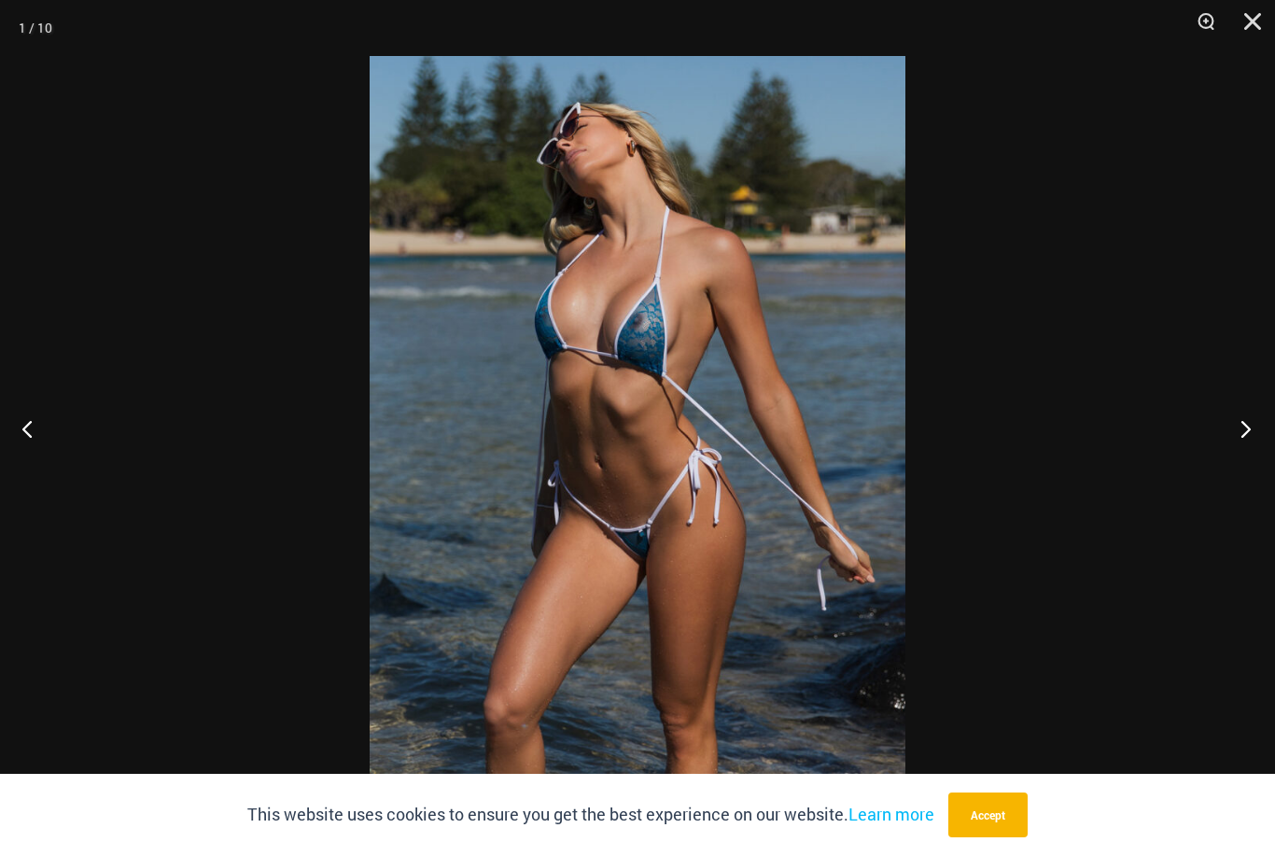
click at [1243, 458] on button "Next" at bounding box center [1240, 428] width 70 height 93
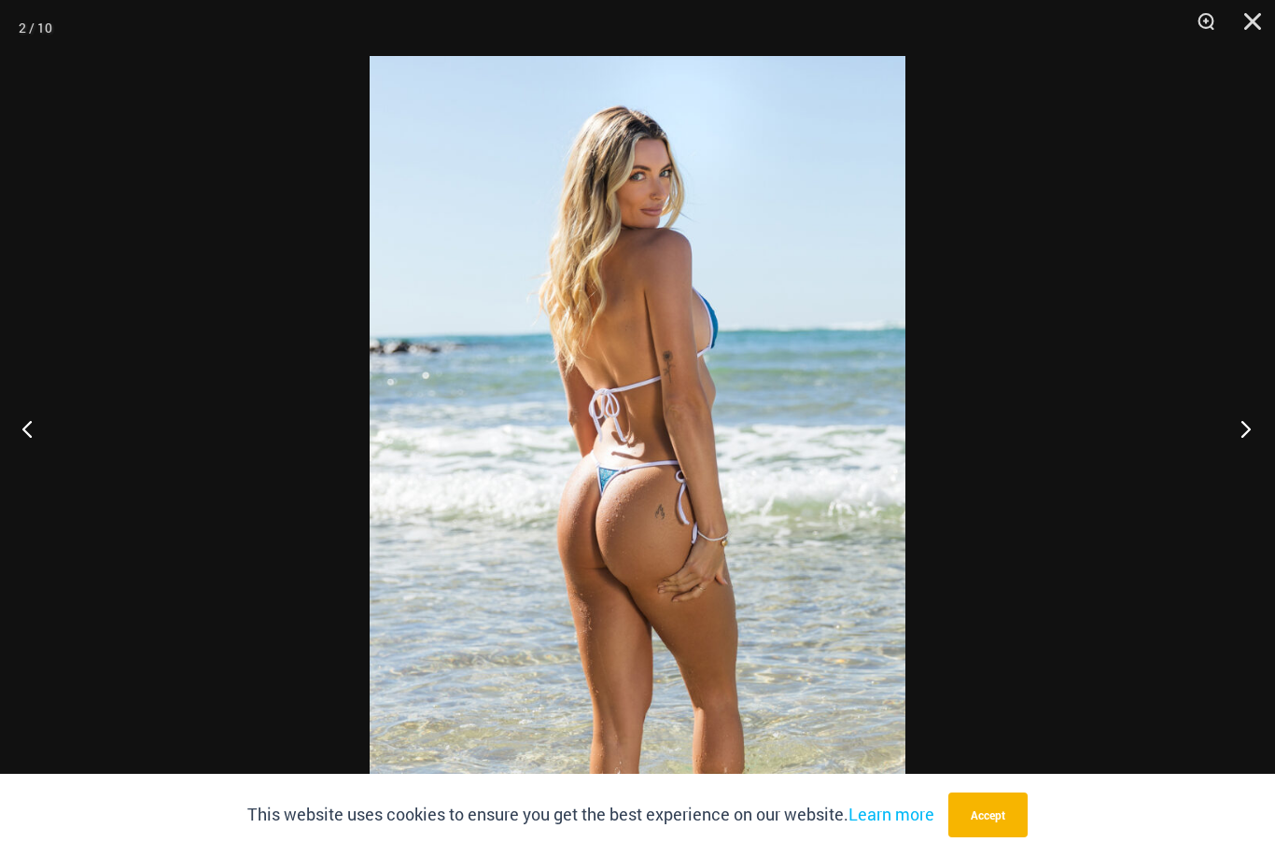
click at [1243, 458] on button "Next" at bounding box center [1240, 428] width 70 height 93
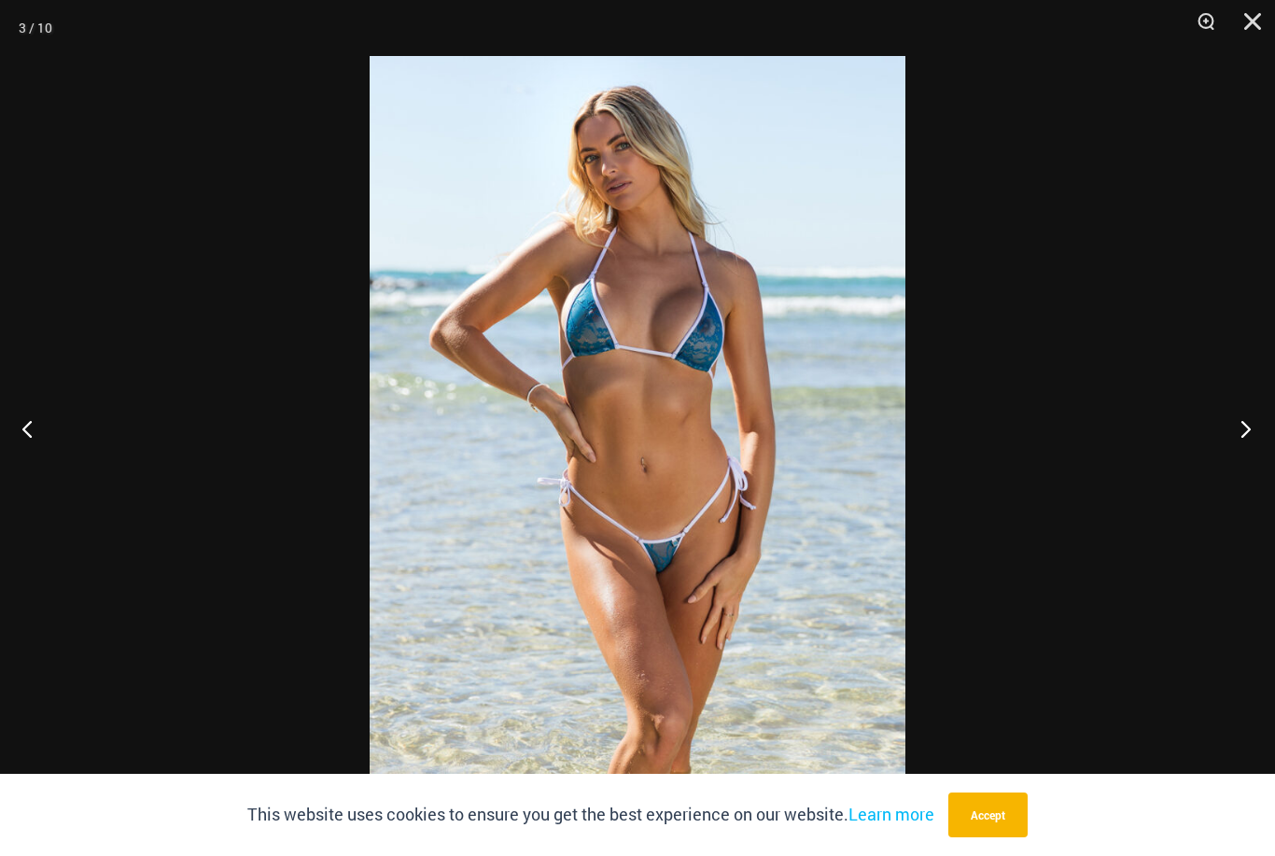
click at [1243, 459] on button "Next" at bounding box center [1240, 428] width 70 height 93
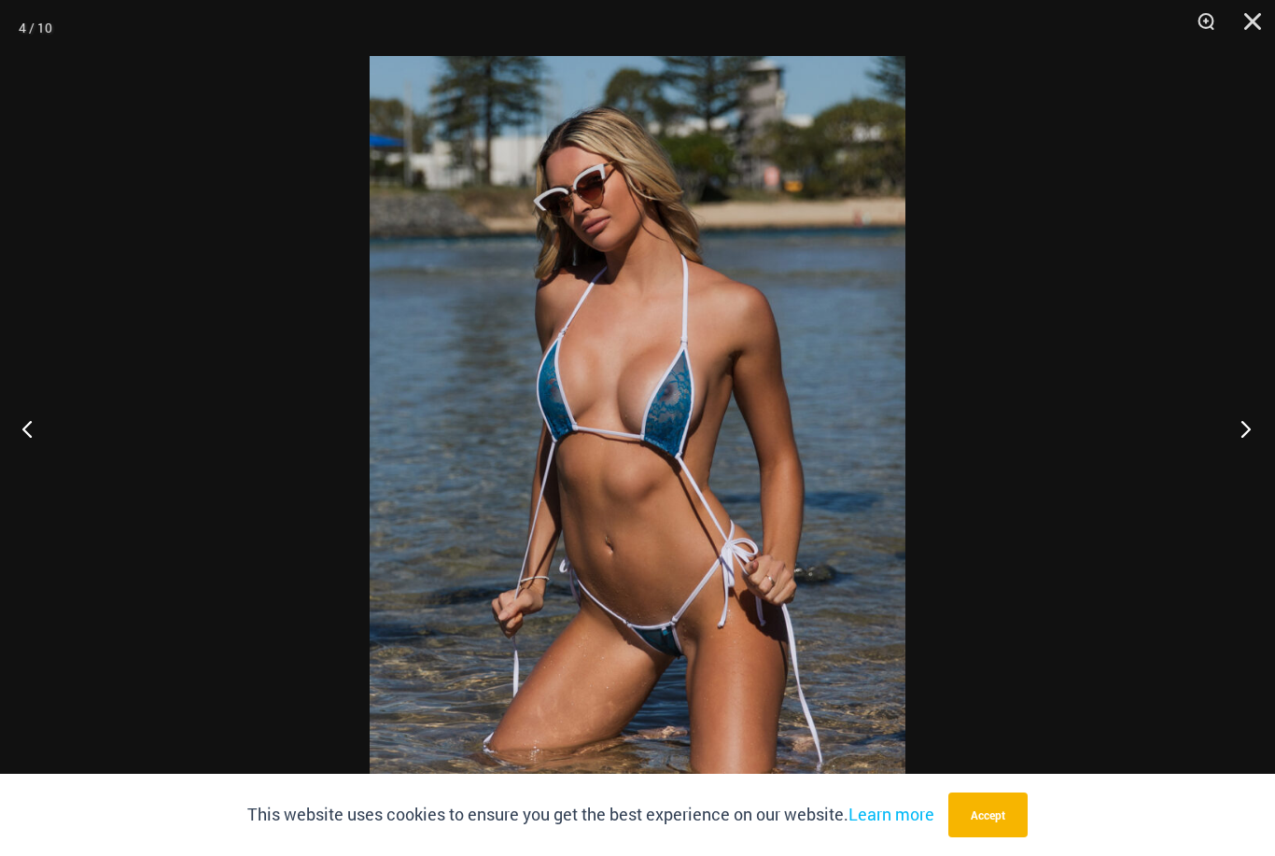
click at [1243, 459] on button "Next" at bounding box center [1240, 428] width 70 height 93
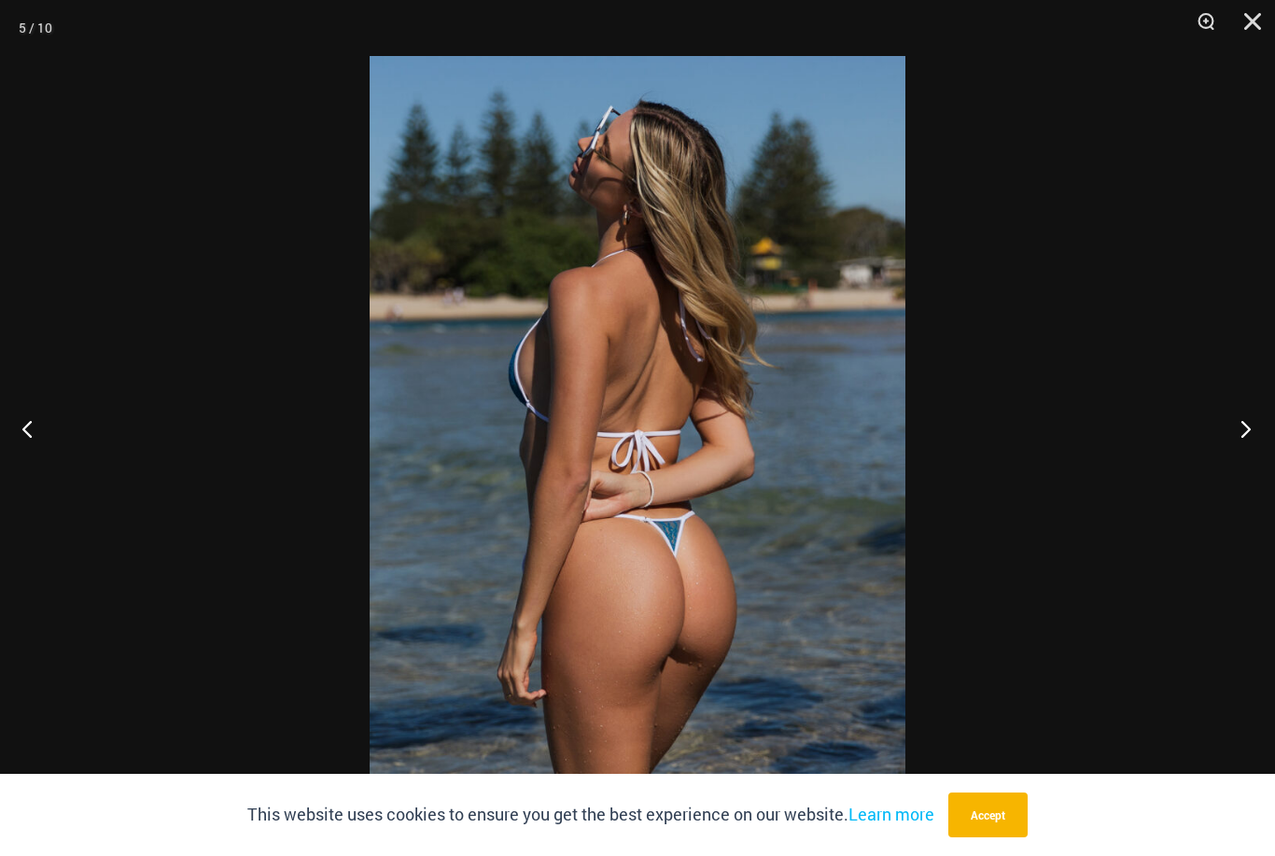
click at [1243, 458] on button "Next" at bounding box center [1240, 428] width 70 height 93
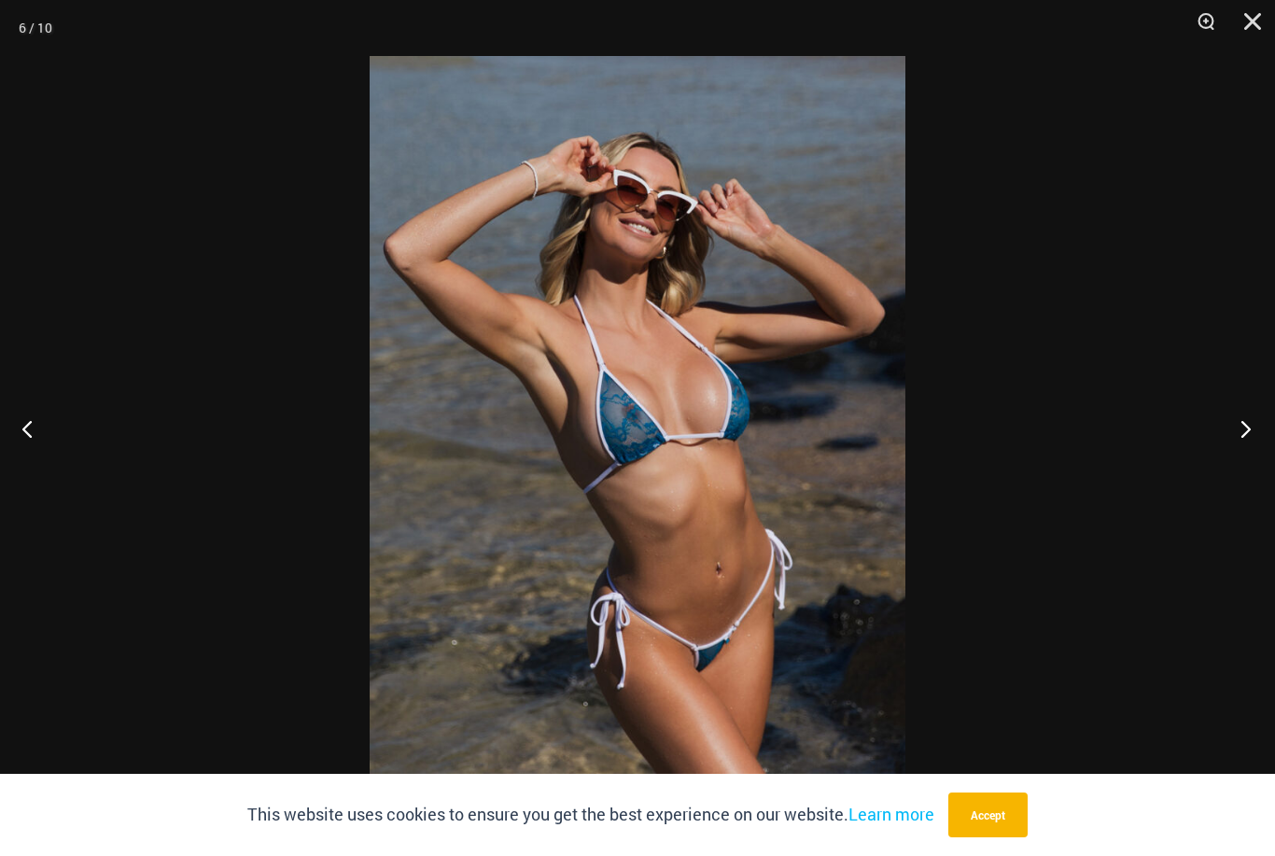
click at [1243, 459] on button "Next" at bounding box center [1240, 428] width 70 height 93
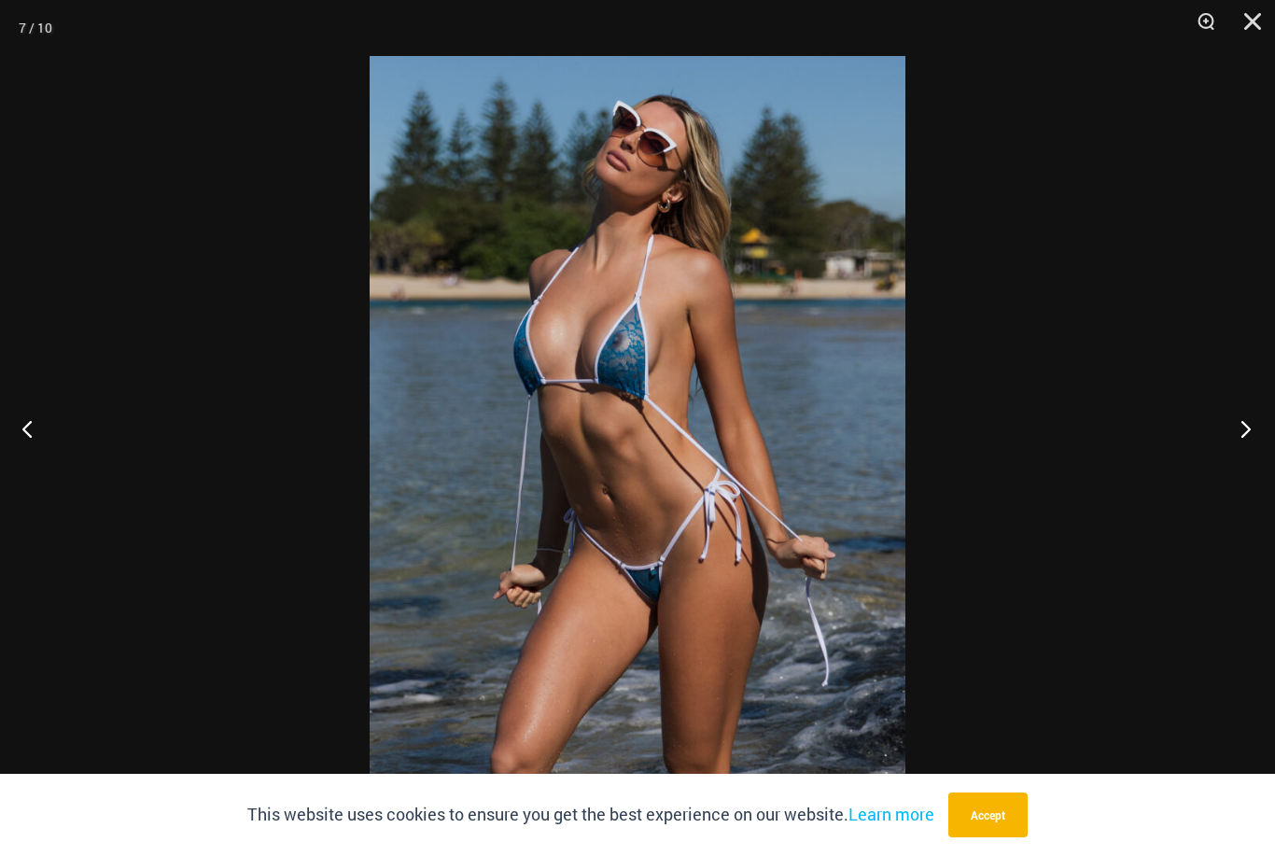
click at [1243, 458] on button "Next" at bounding box center [1240, 428] width 70 height 93
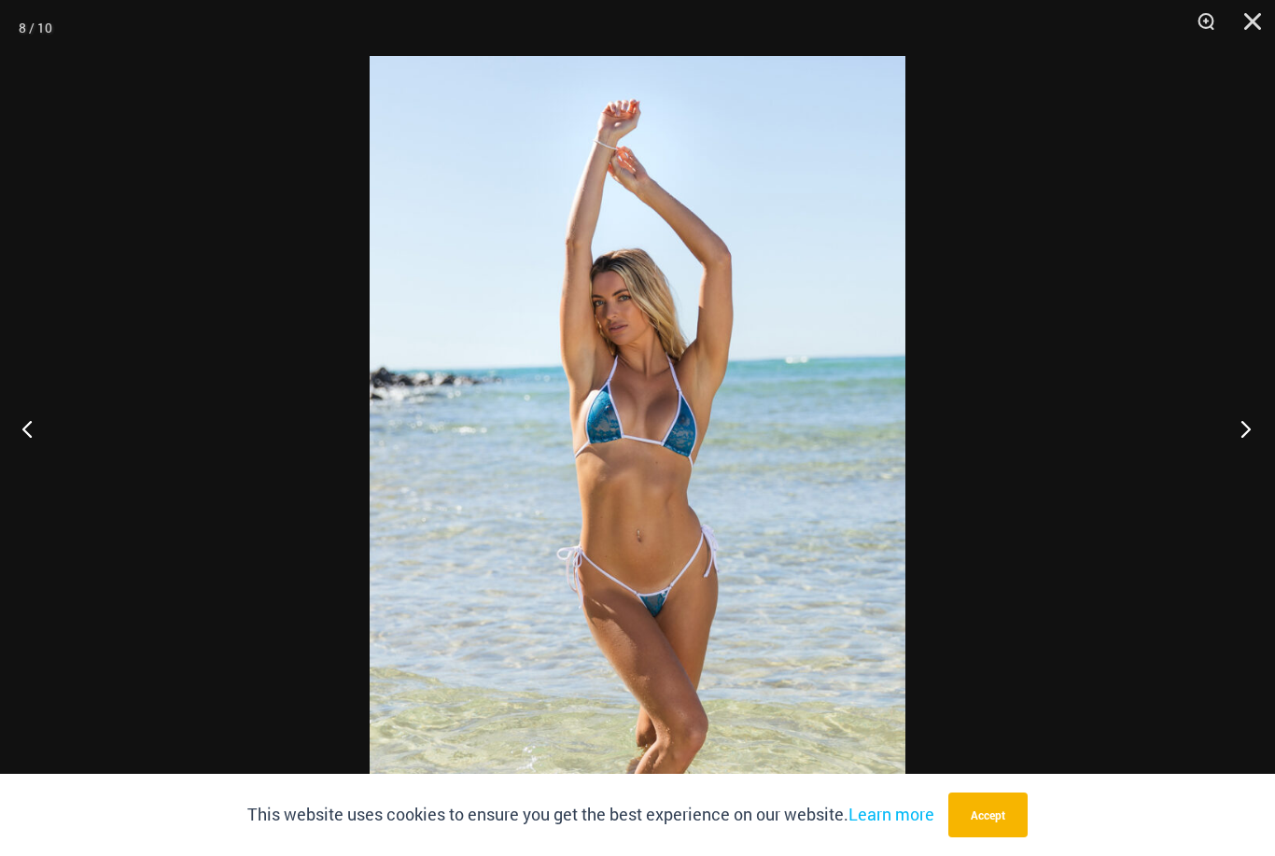
click at [1243, 458] on button "Next" at bounding box center [1240, 428] width 70 height 93
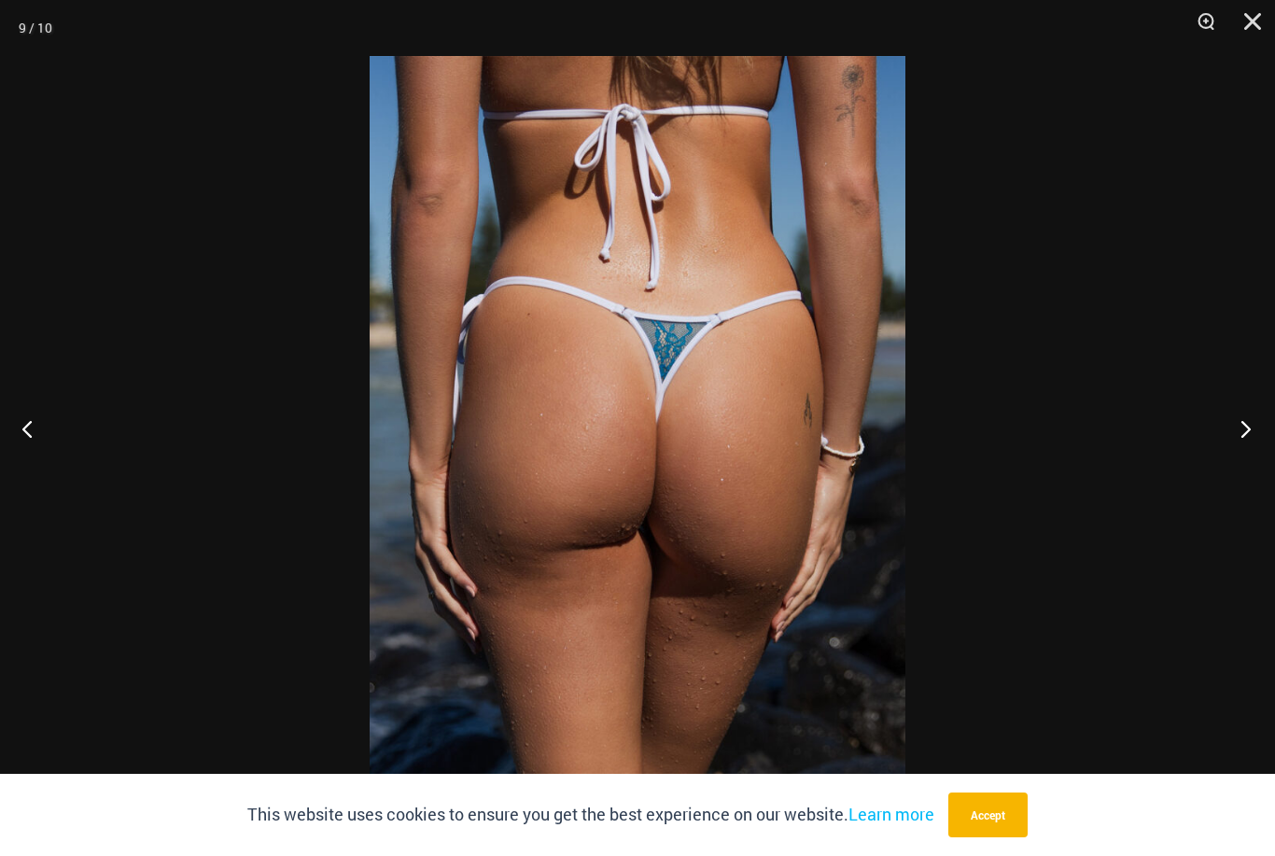
click at [1243, 459] on button "Next" at bounding box center [1240, 428] width 70 height 93
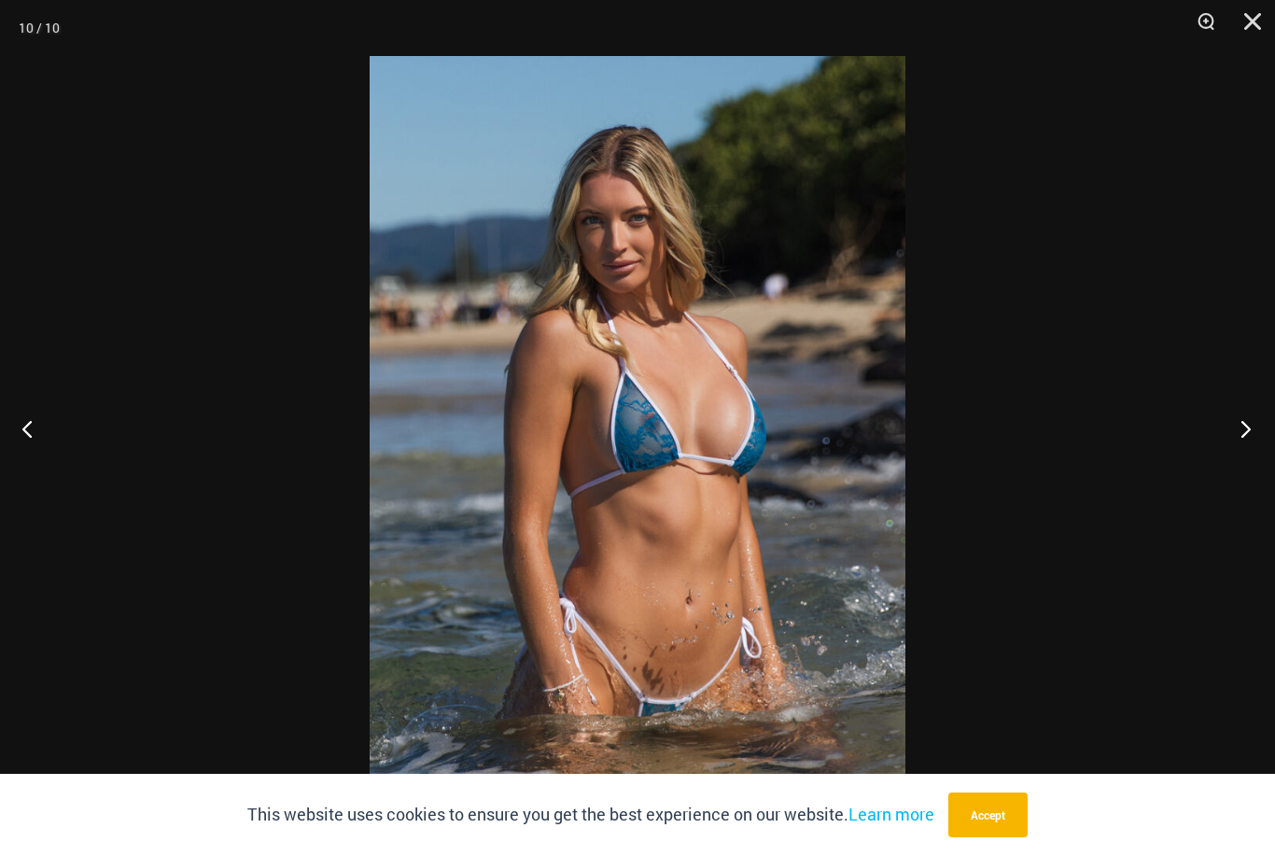
click at [1243, 459] on button "Next" at bounding box center [1240, 428] width 70 height 93
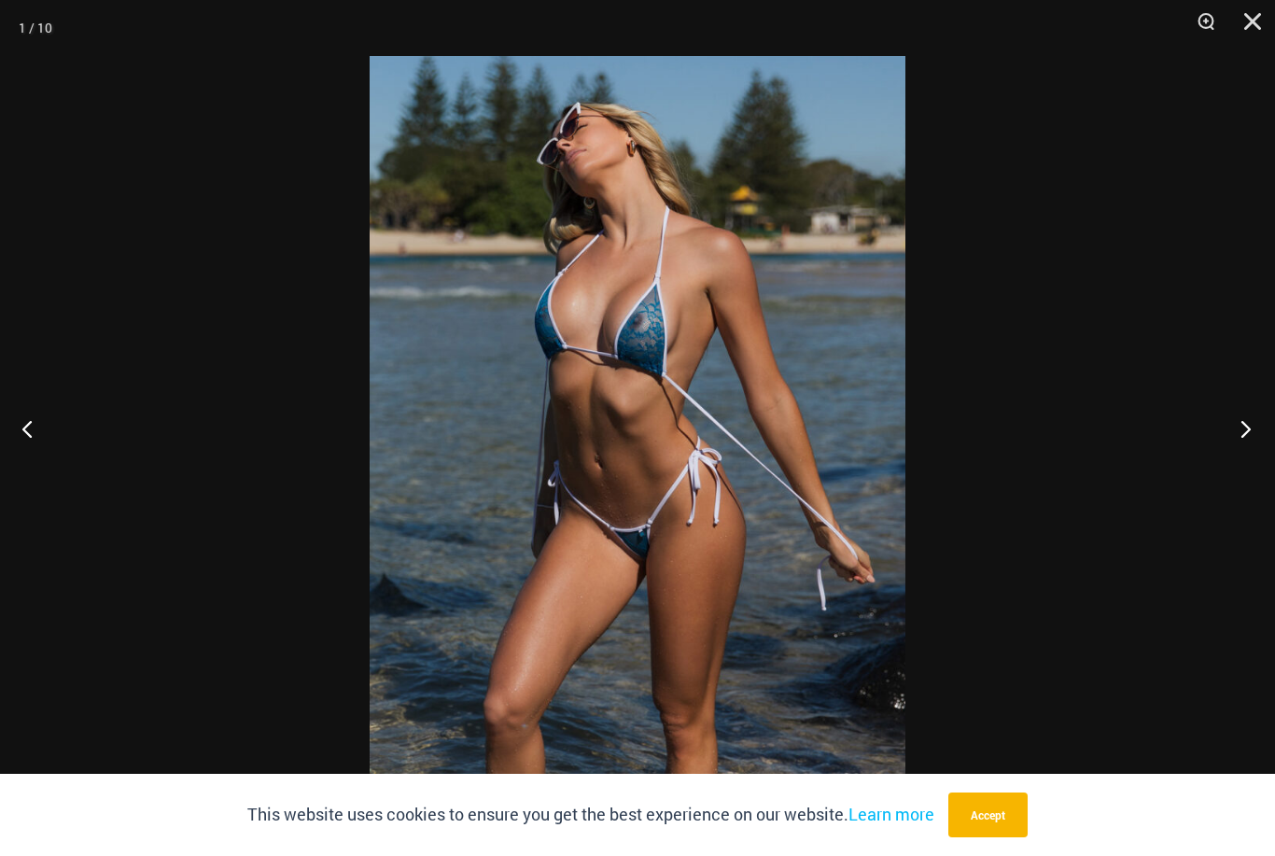
click at [1243, 458] on button "Next" at bounding box center [1240, 428] width 70 height 93
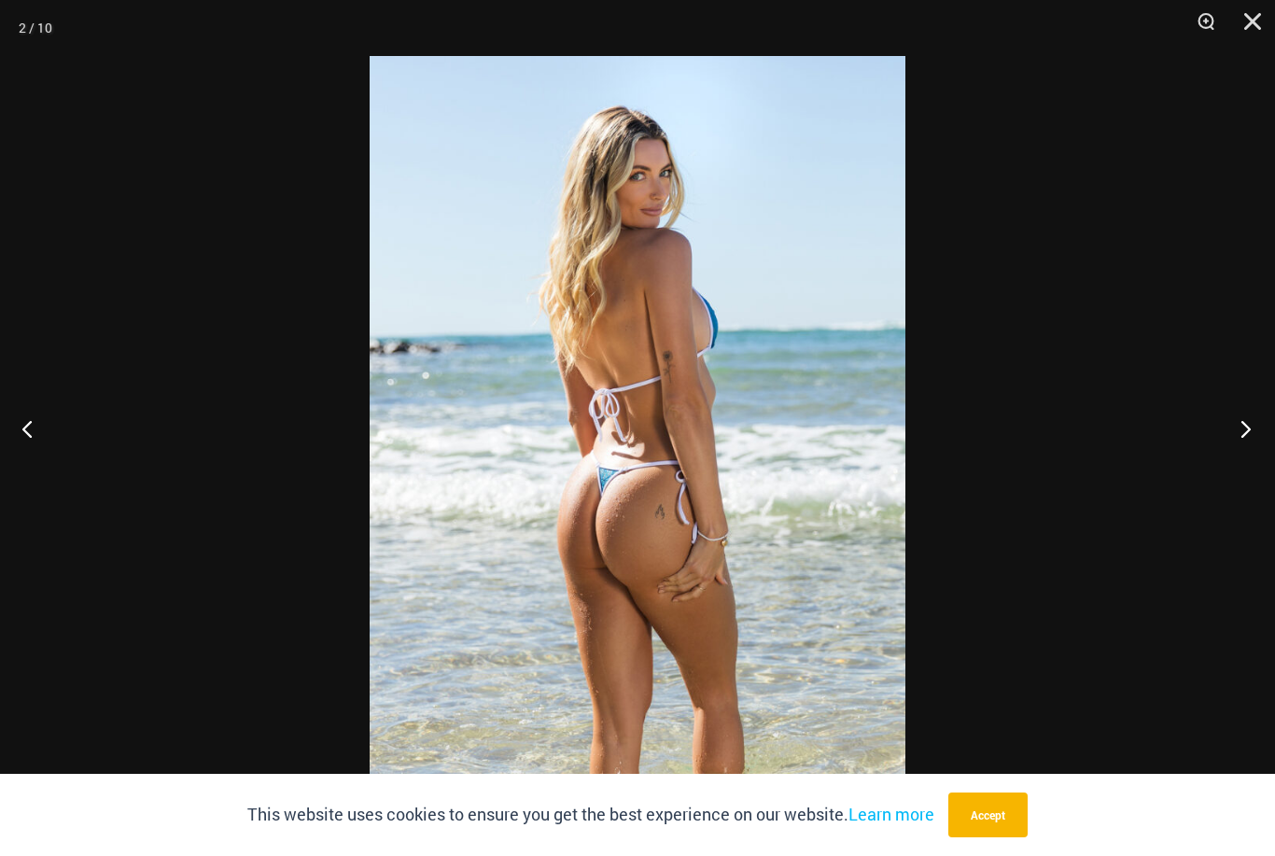
click at [1243, 458] on button "Next" at bounding box center [1240, 428] width 70 height 93
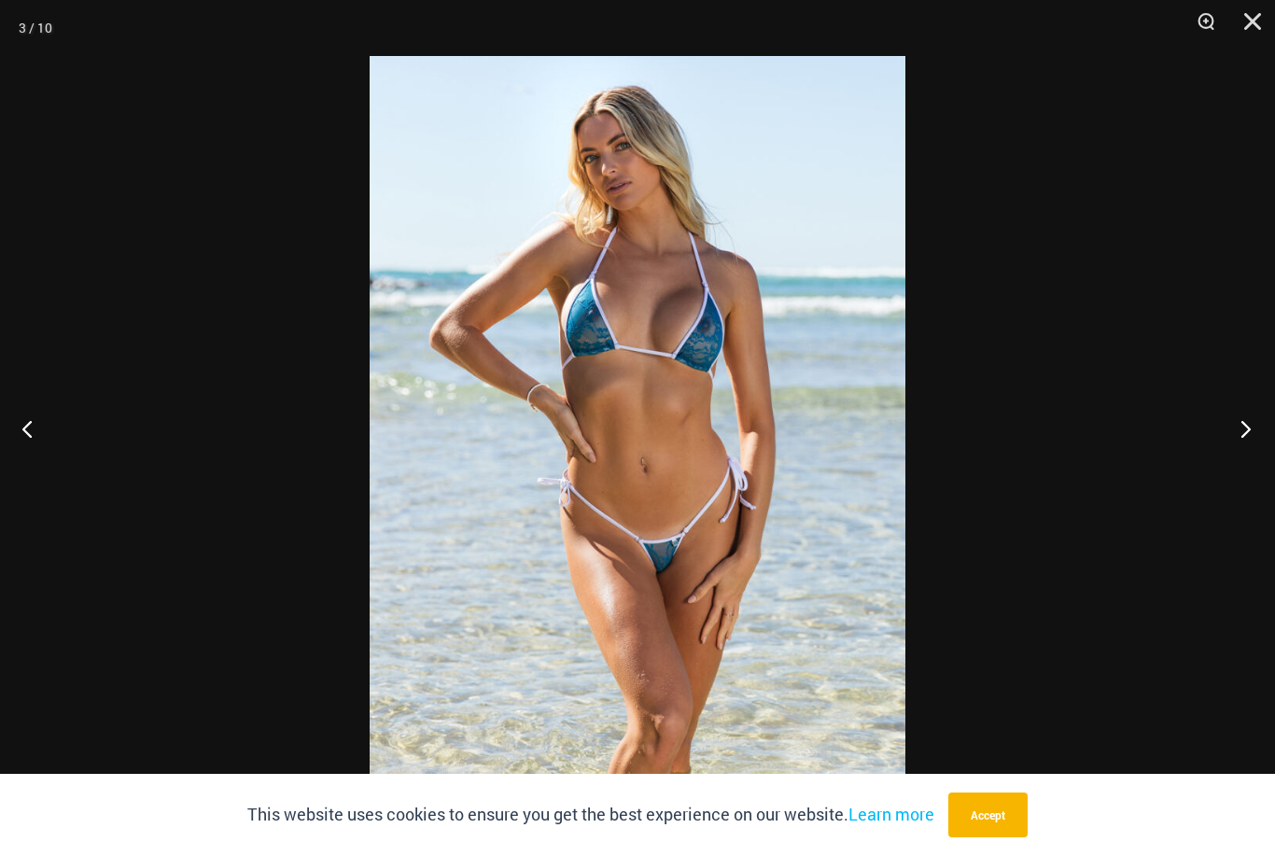
click at [1243, 459] on button "Next" at bounding box center [1240, 428] width 70 height 93
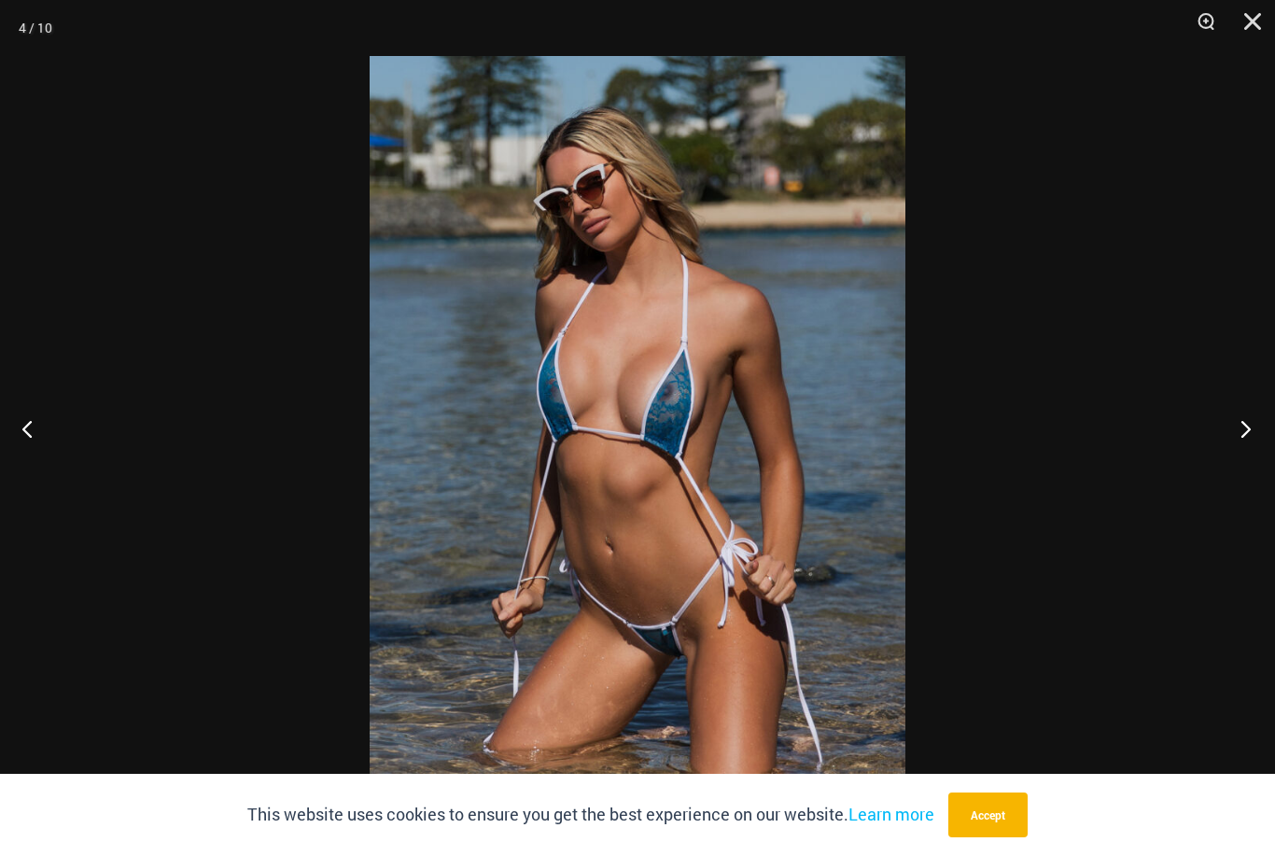
click at [1243, 458] on button "Next" at bounding box center [1240, 428] width 70 height 93
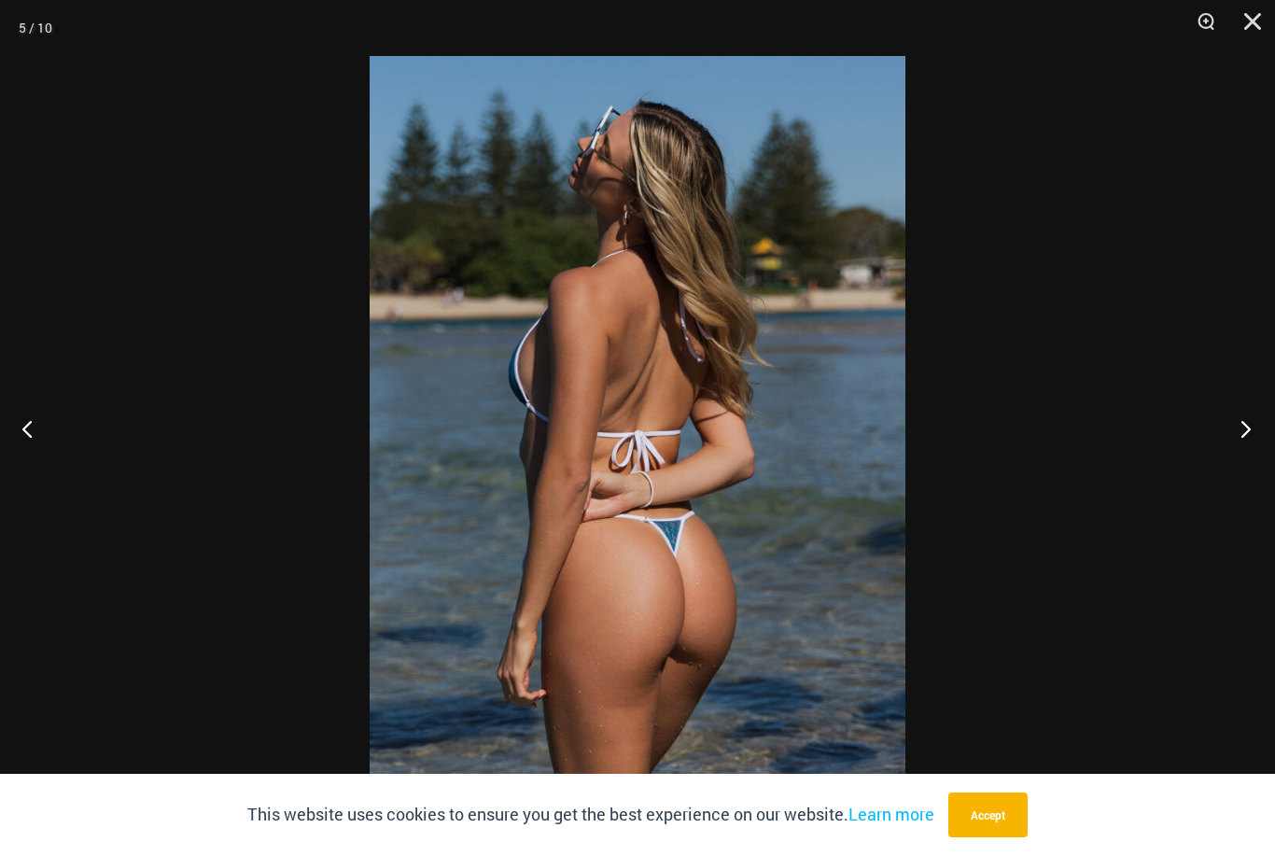
click at [1243, 458] on button "Next" at bounding box center [1240, 428] width 70 height 93
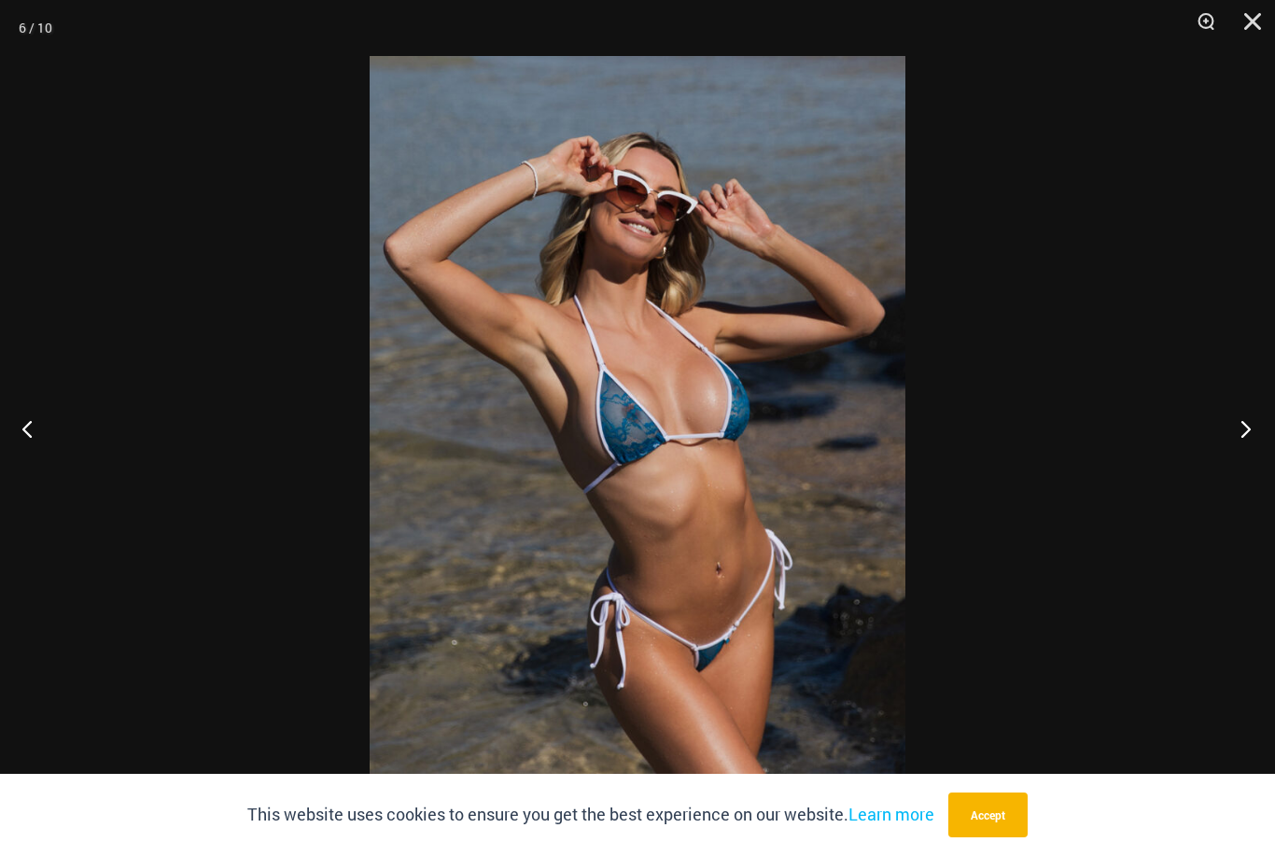
click at [1243, 458] on button "Next" at bounding box center [1240, 428] width 70 height 93
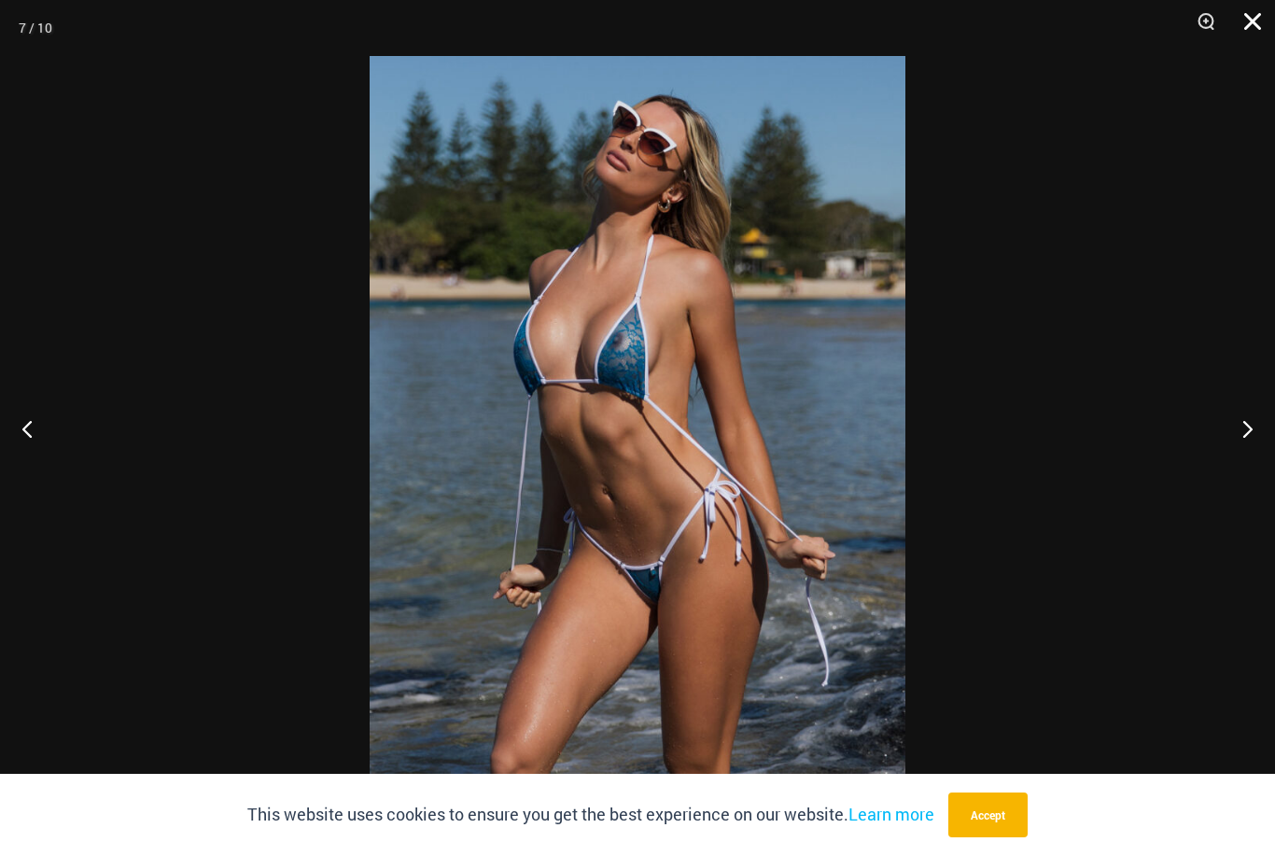
click at [1253, 26] on button "Close" at bounding box center [1246, 28] width 47 height 56
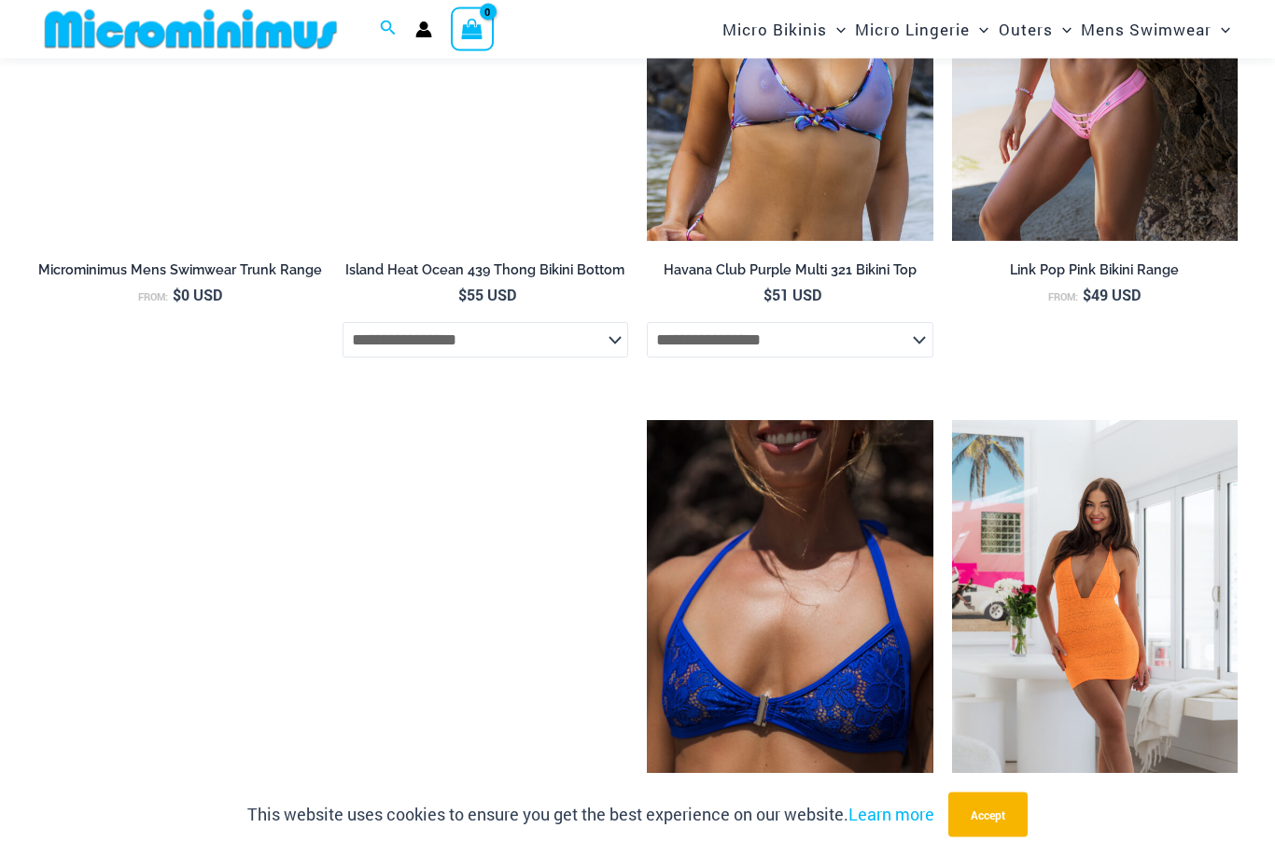
scroll to position [3088, 0]
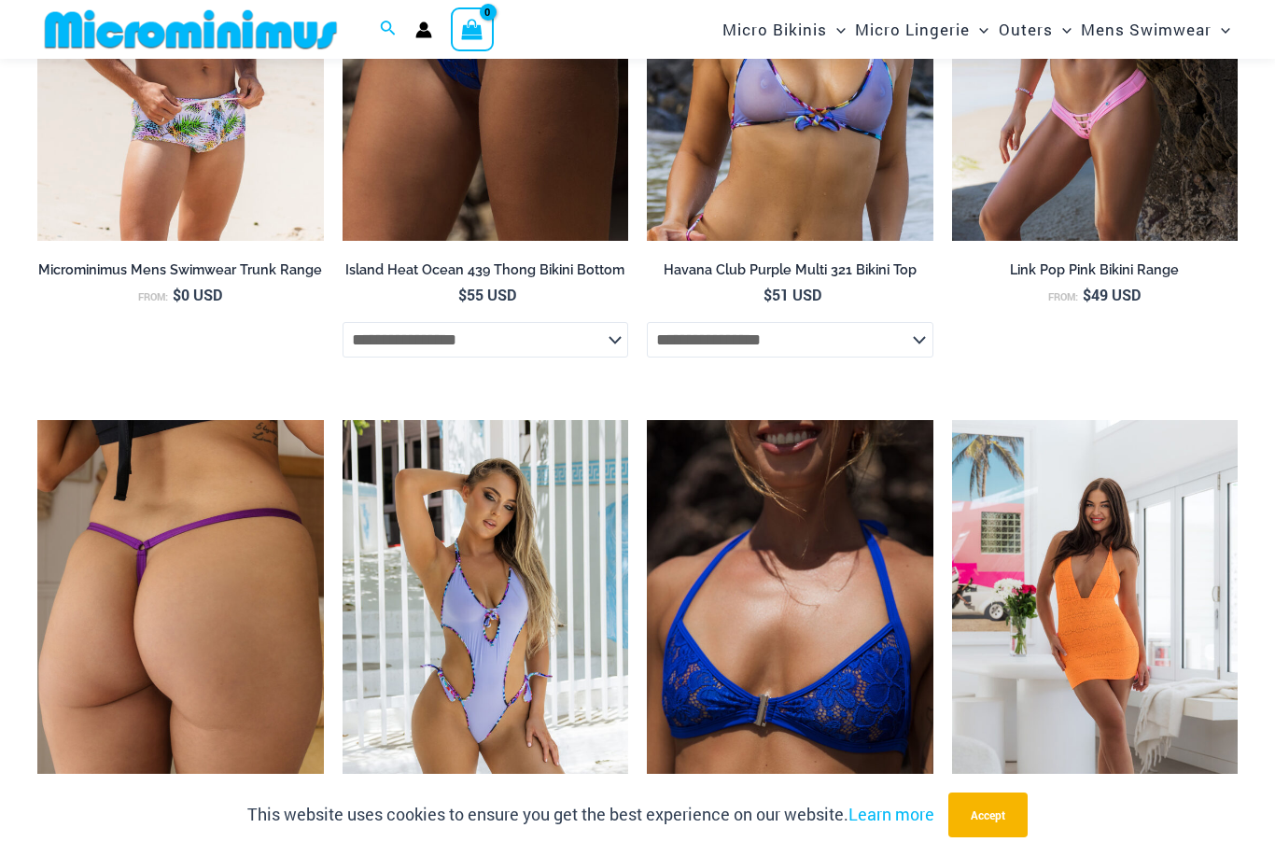
click at [160, 570] on img at bounding box center [180, 634] width 287 height 429
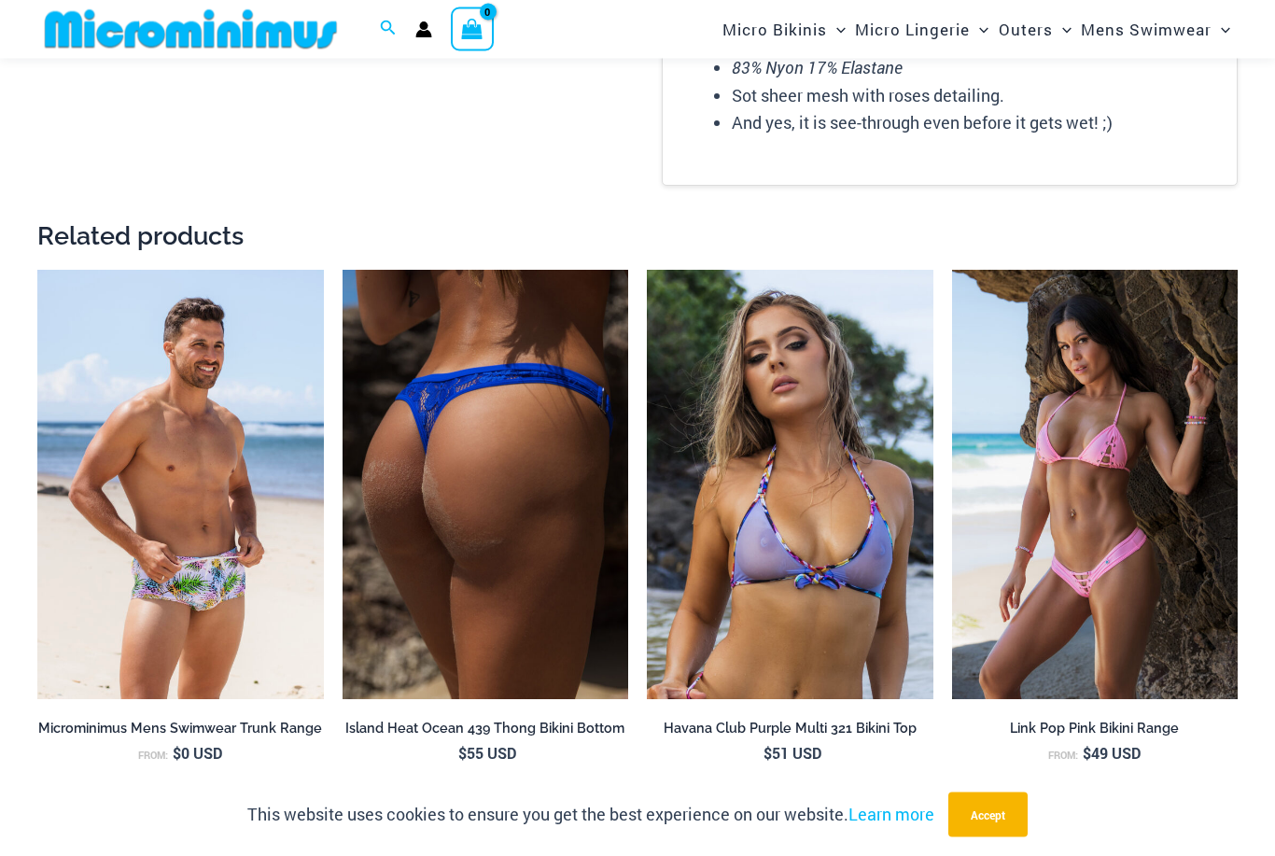
scroll to position [2630, 0]
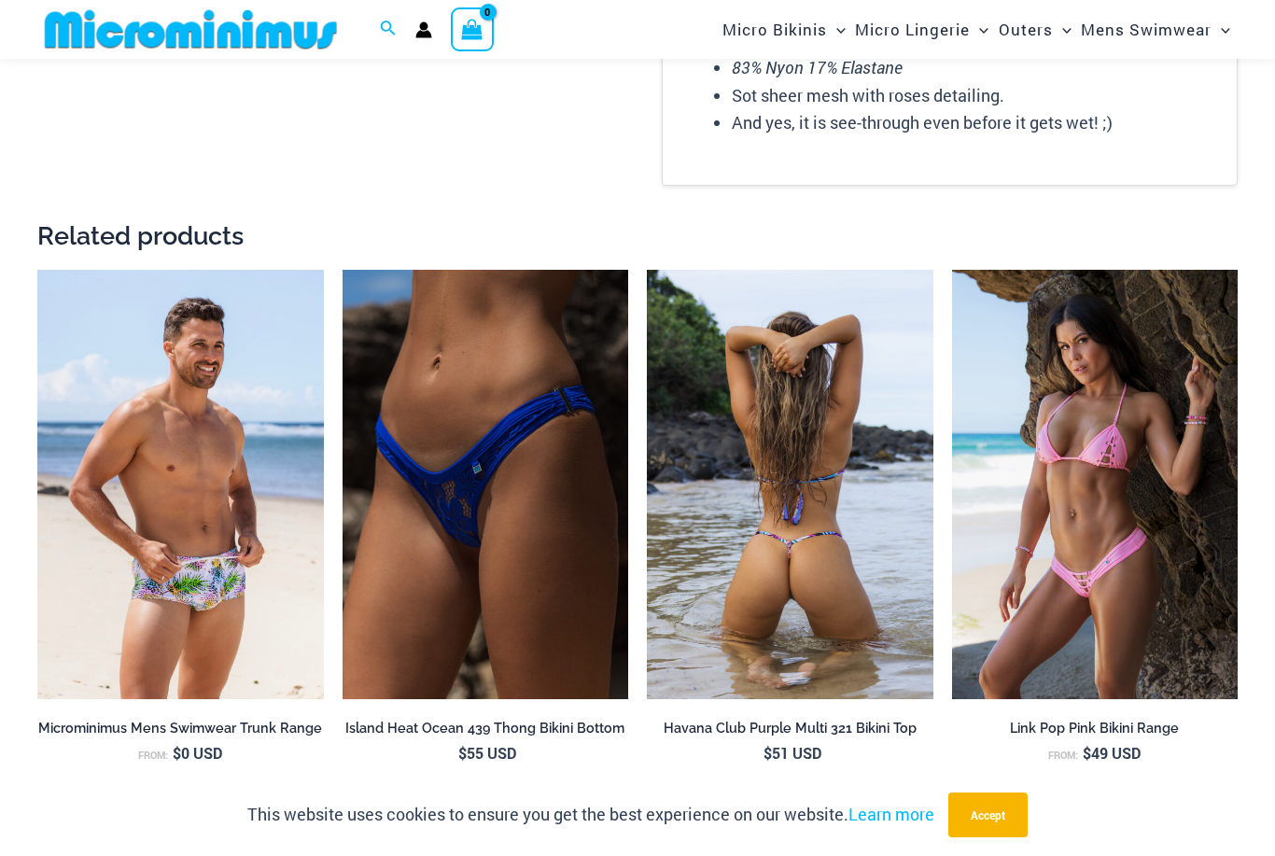
click at [774, 459] on img at bounding box center [790, 484] width 287 height 429
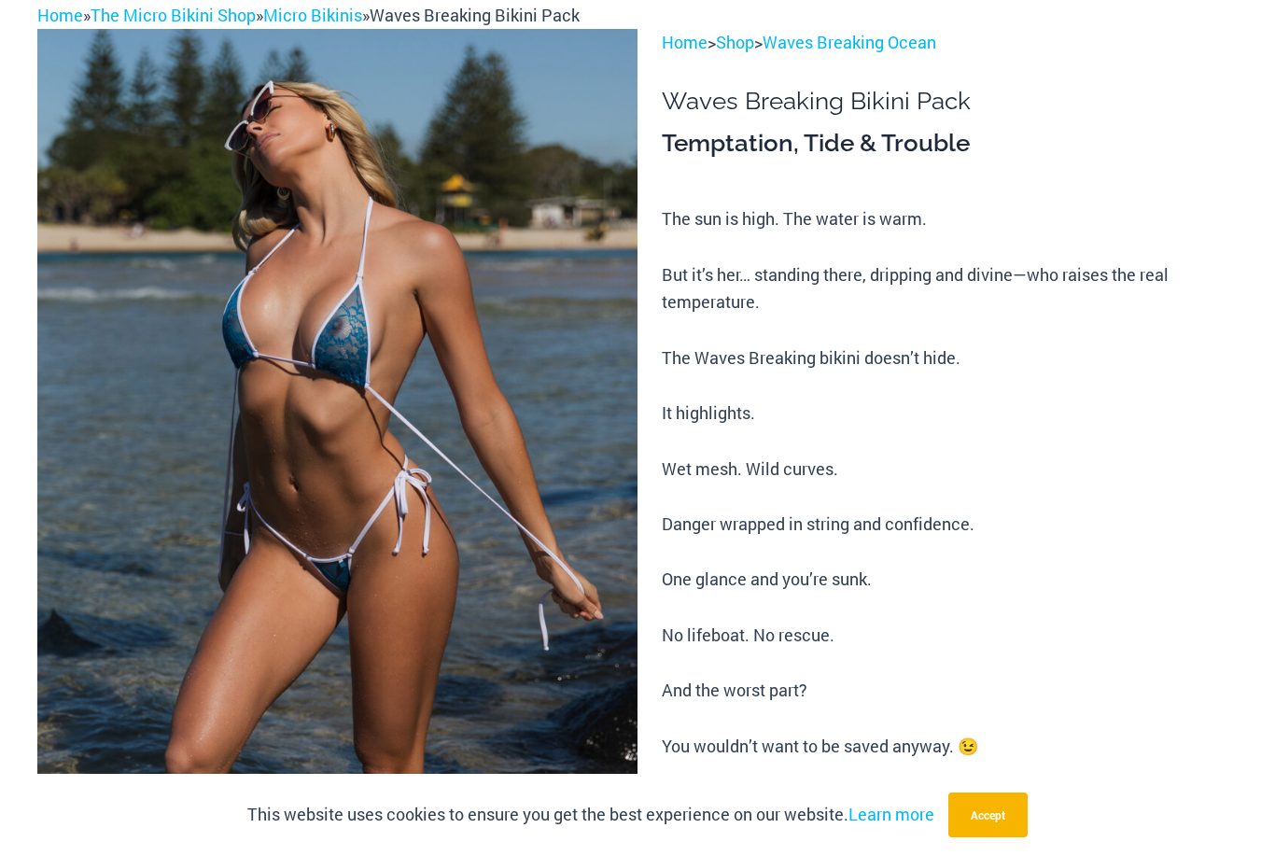
scroll to position [0, 0]
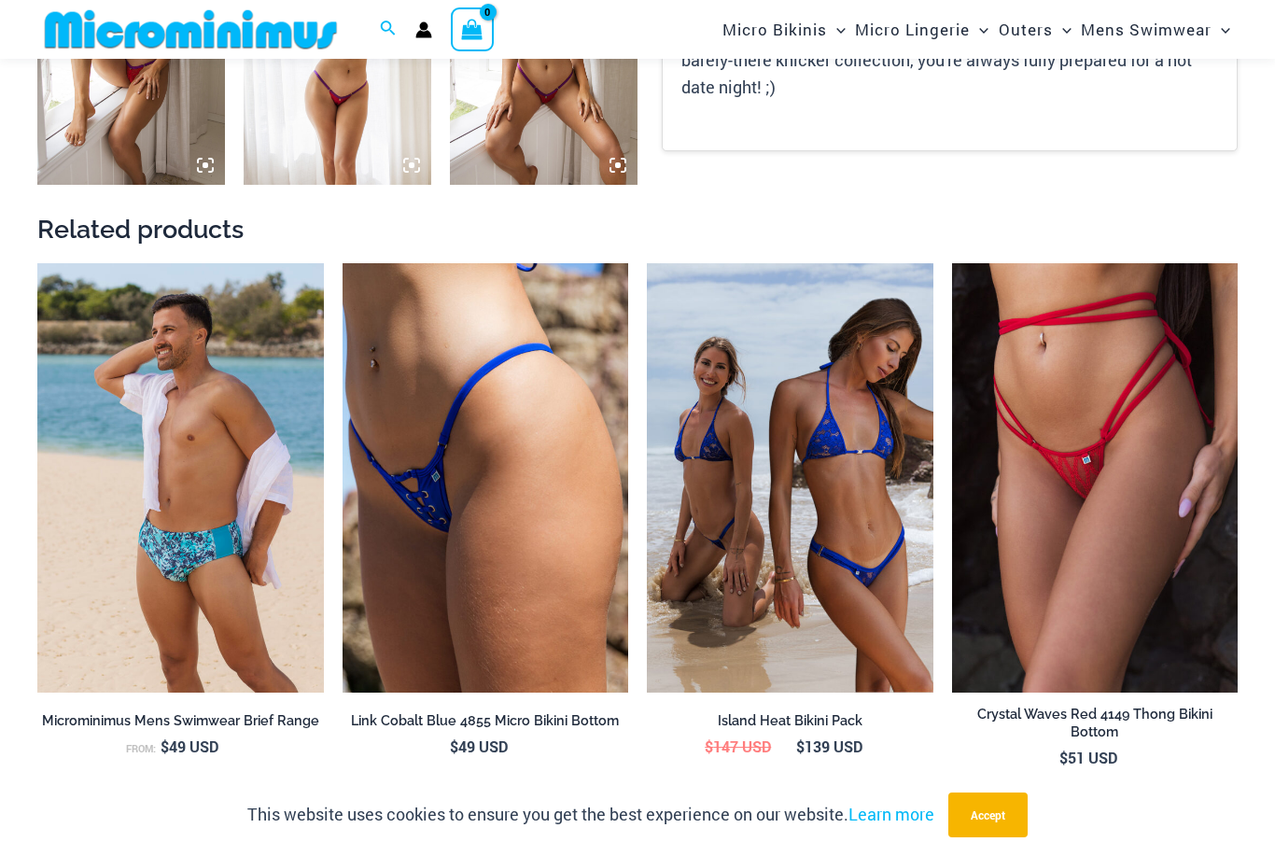
scroll to position [1427, 0]
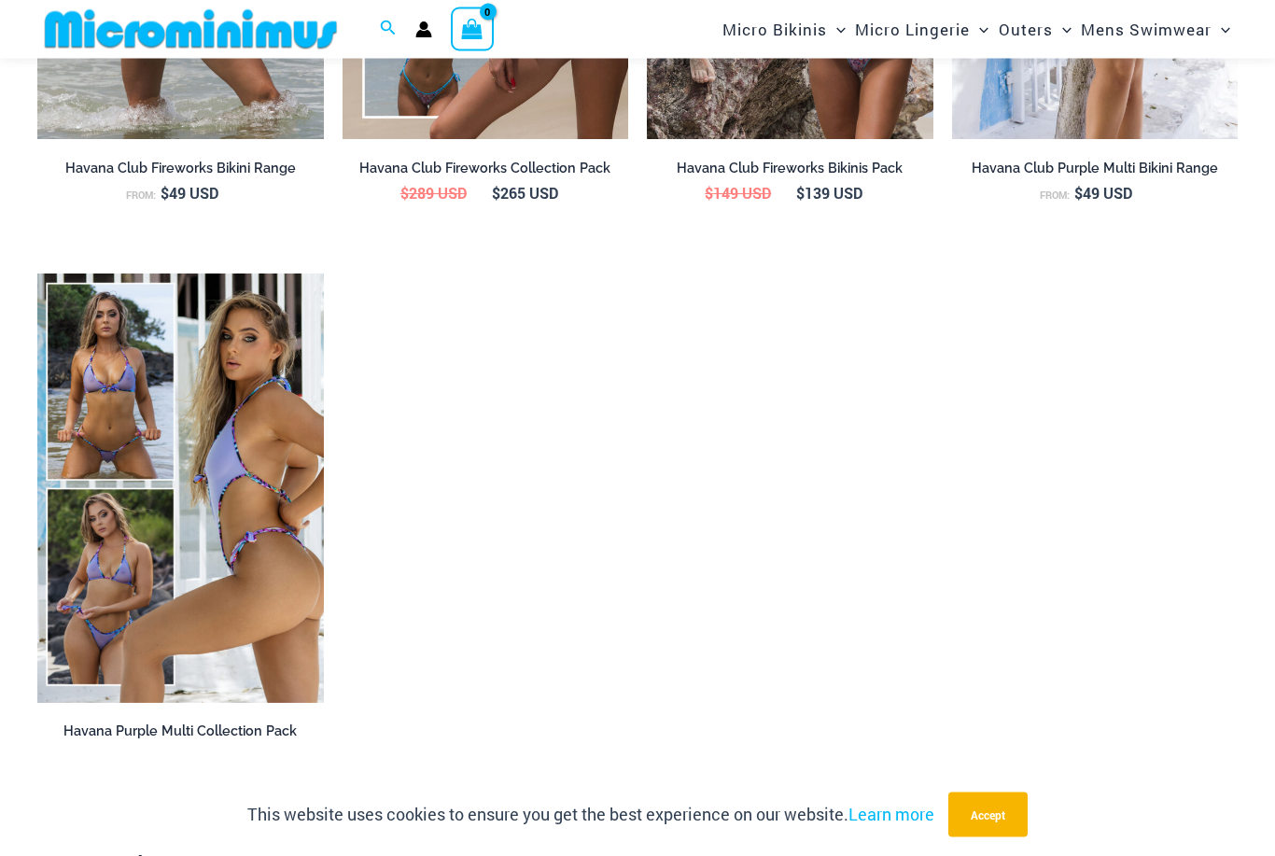
scroll to position [2707, 0]
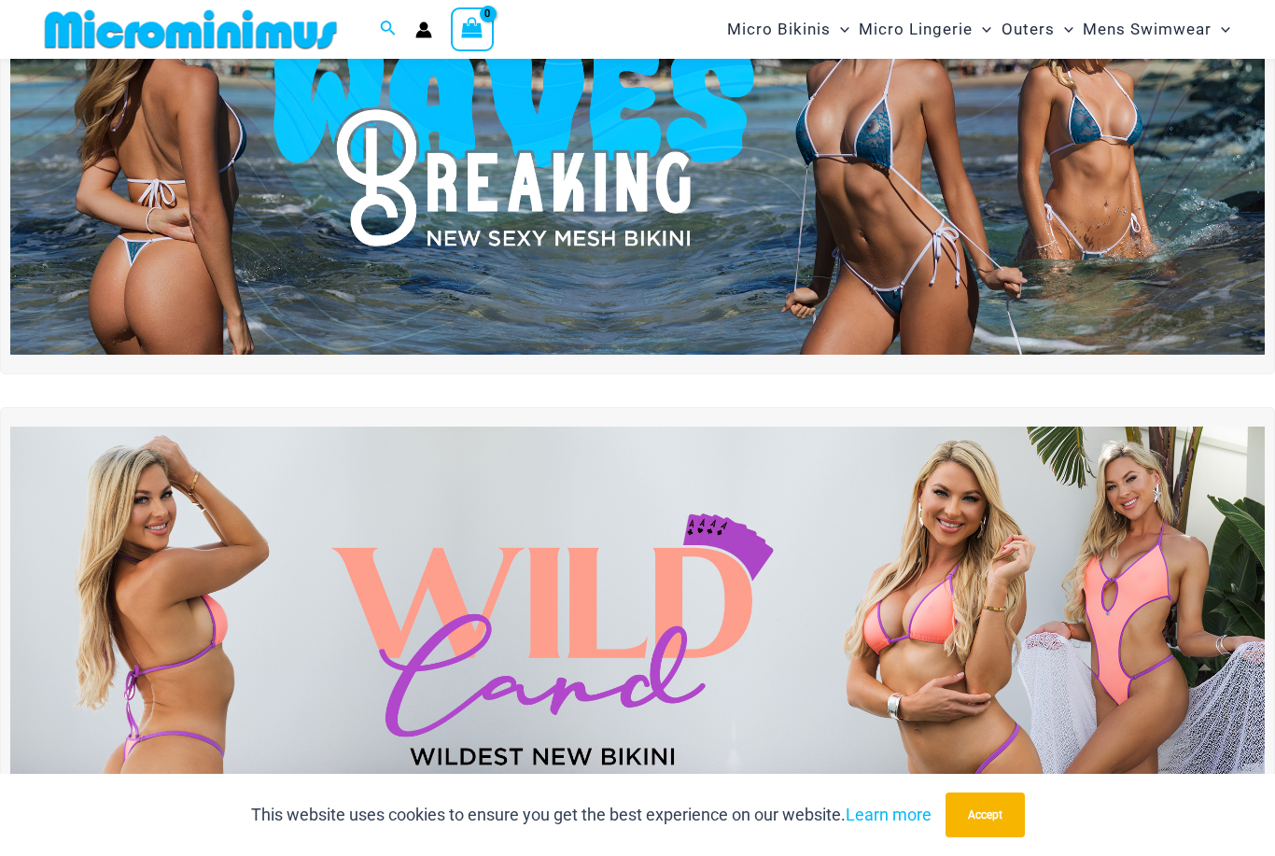
scroll to position [336, 0]
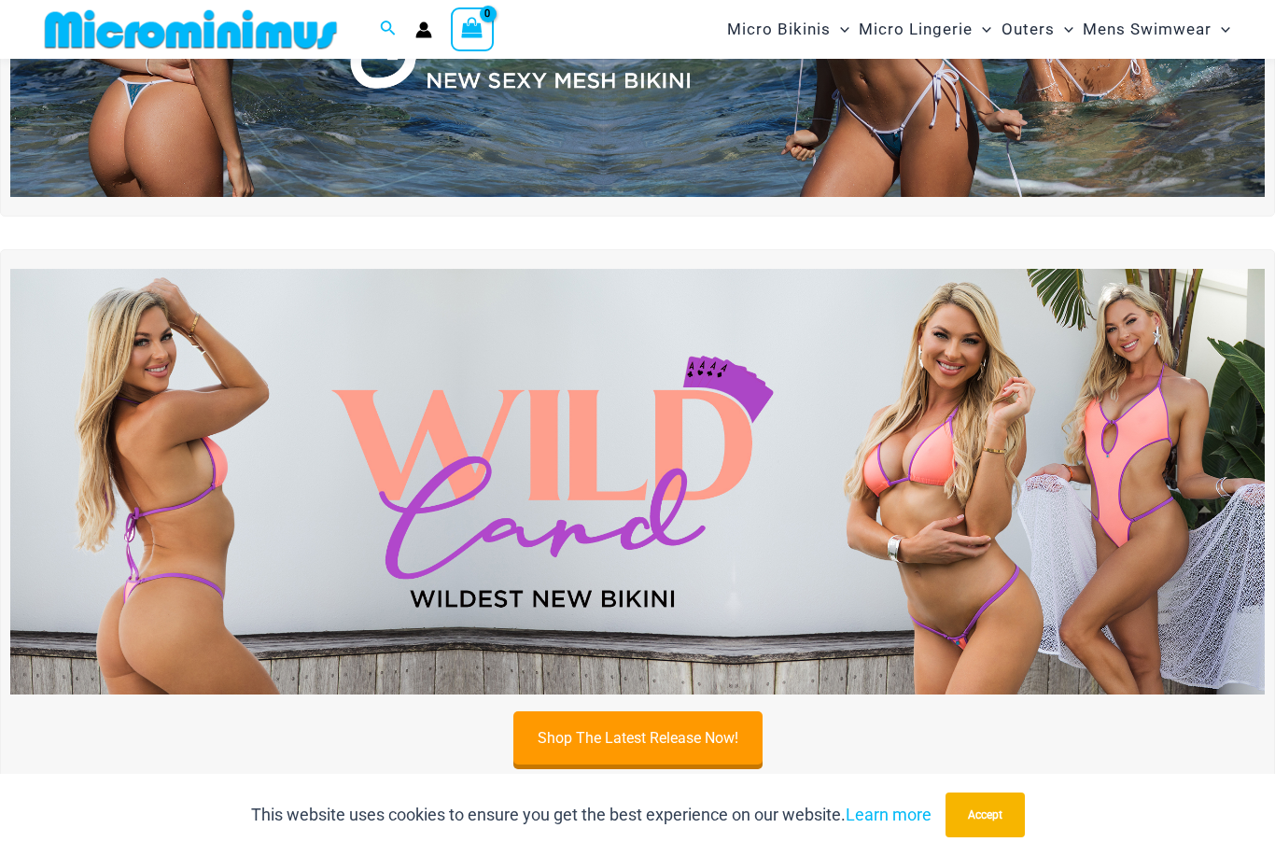
click at [659, 345] on img at bounding box center [637, 482] width 1255 height 427
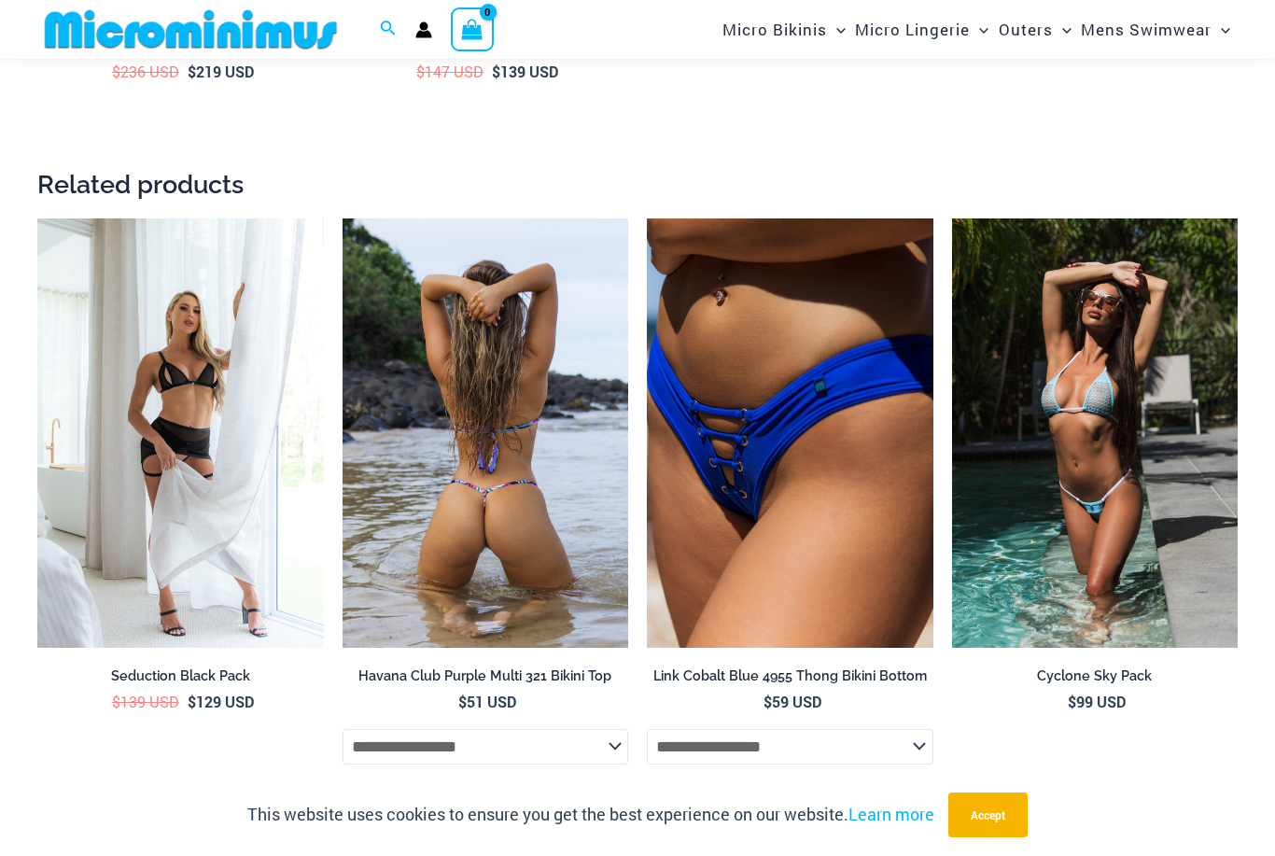
scroll to position [3603, 0]
